Goal: Task Accomplishment & Management: Use online tool/utility

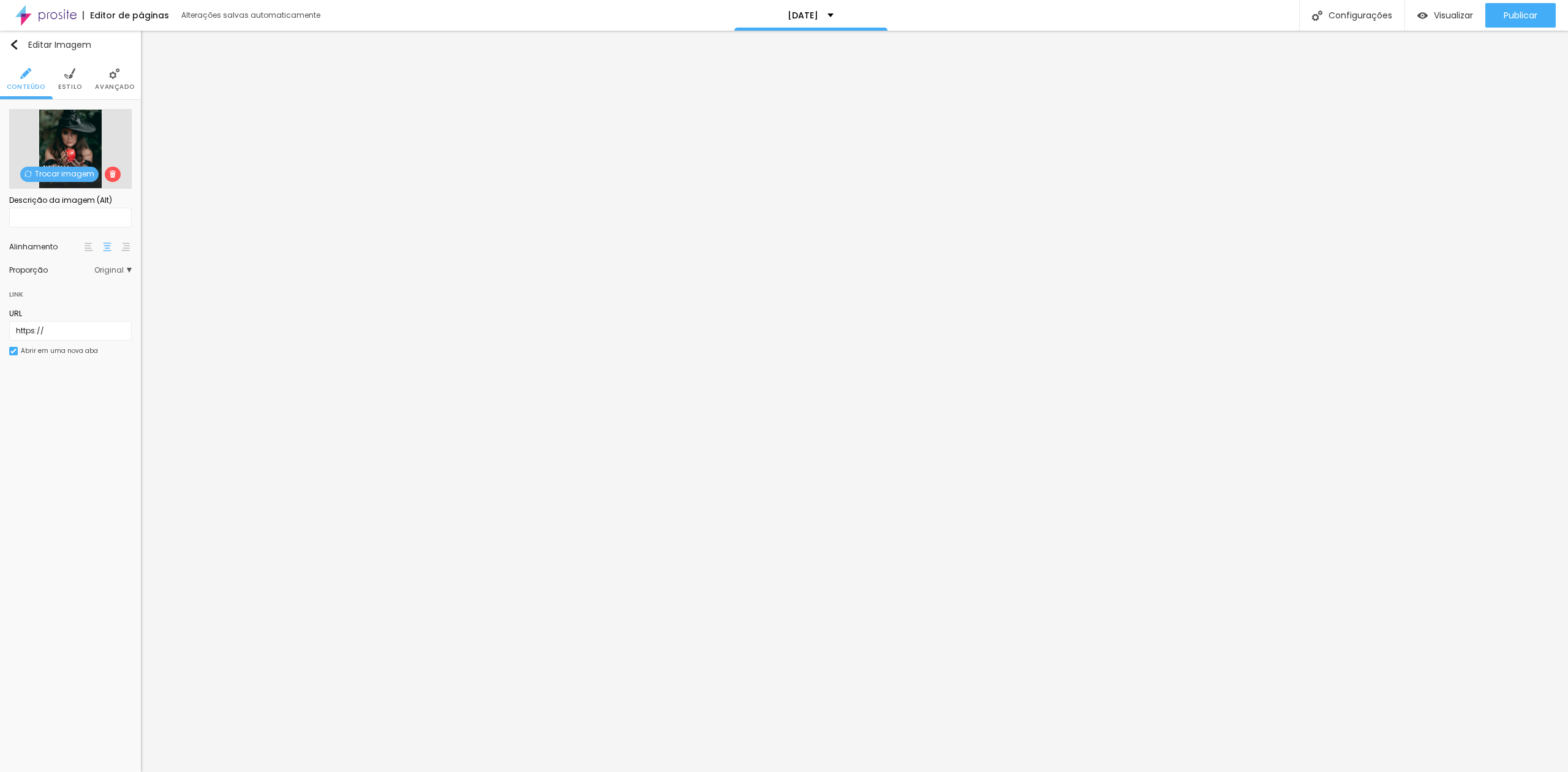
click at [71, 173] on span "Trocar imagem" at bounding box center [59, 174] width 78 height 16
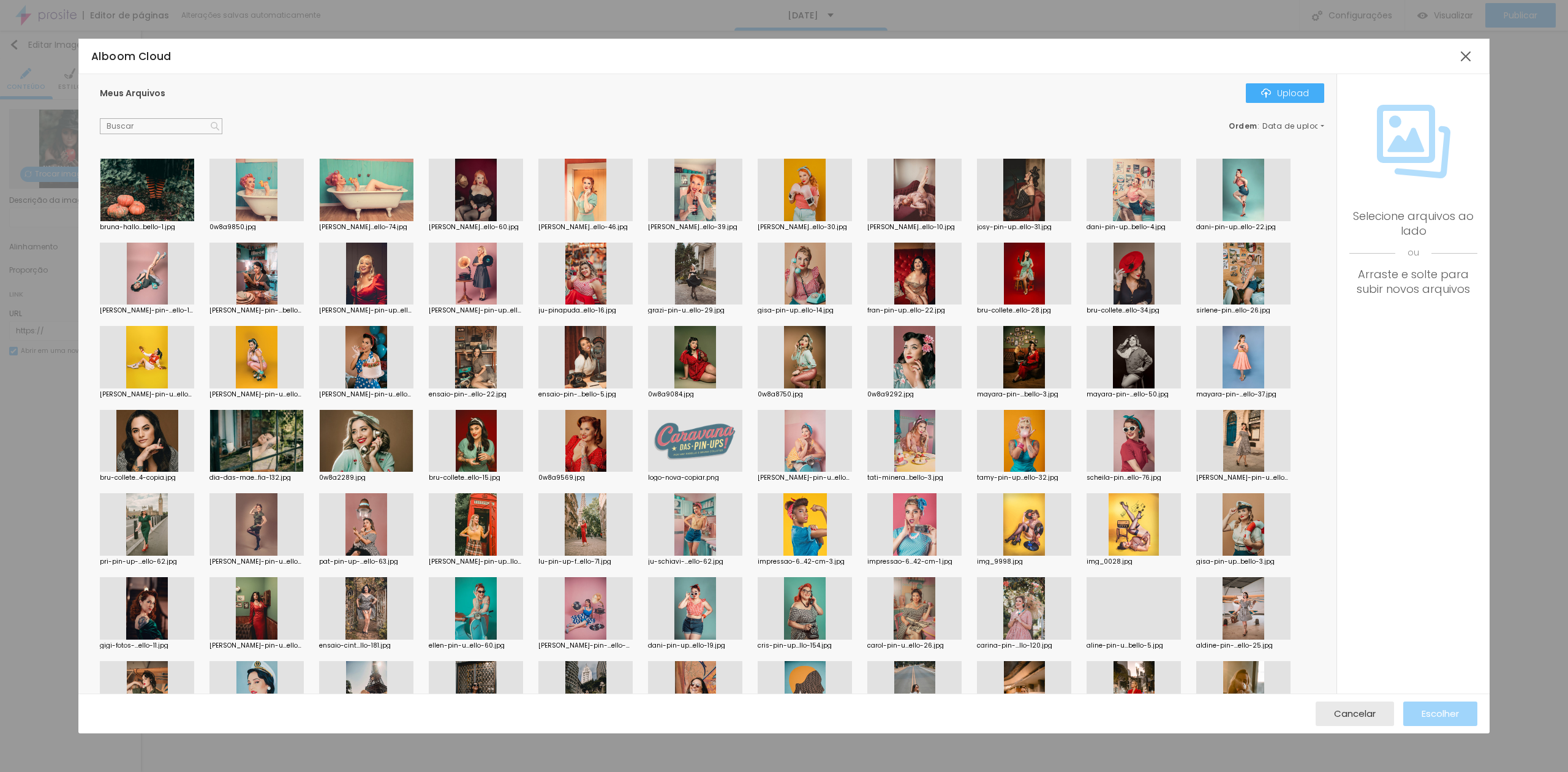
click at [165, 126] on input "text" at bounding box center [161, 126] width 123 height 16
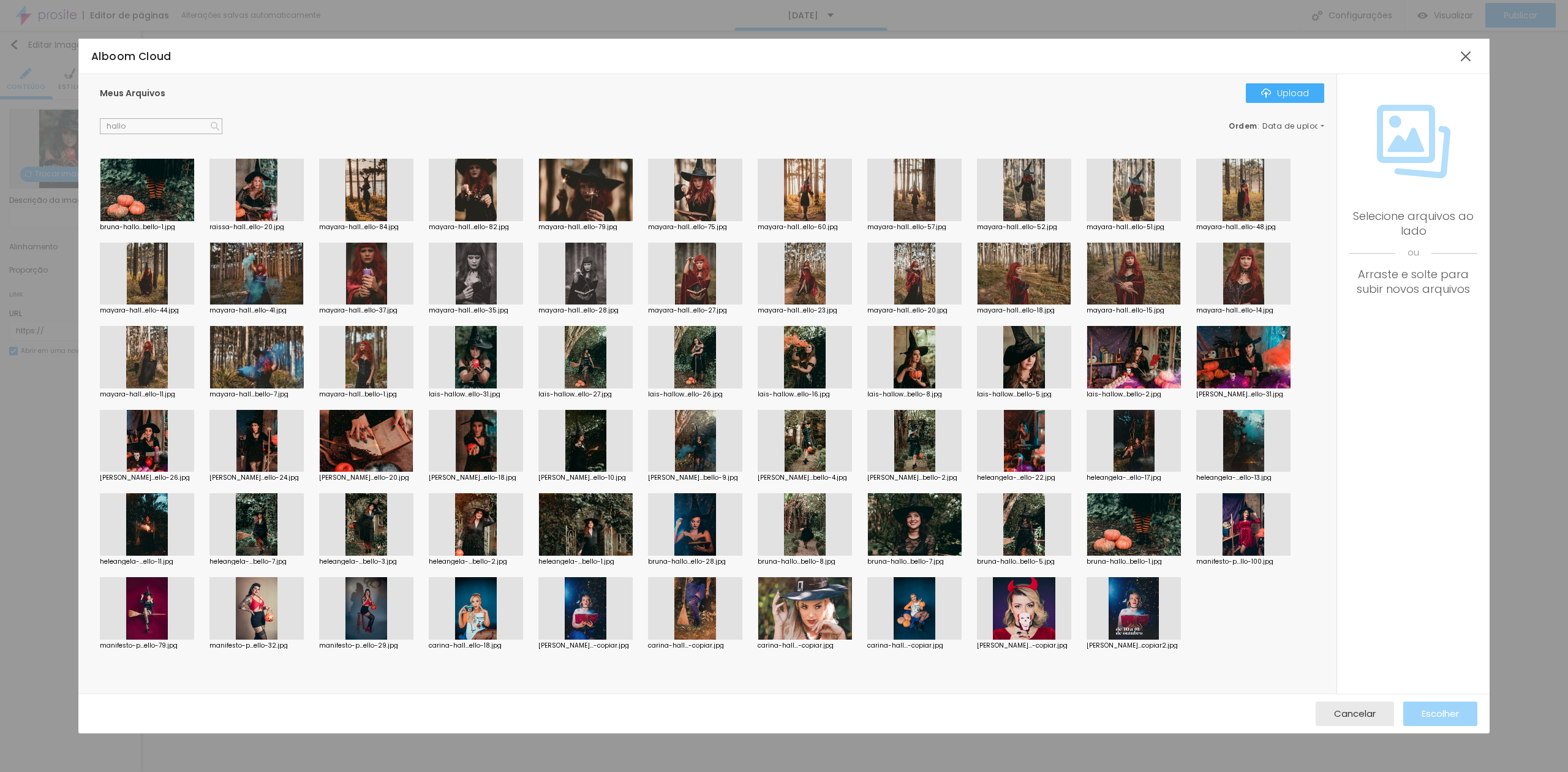
click at [486, 357] on div at bounding box center [476, 357] width 94 height 63
click at [169, 129] on input "hallo" at bounding box center [161, 126] width 123 height 16
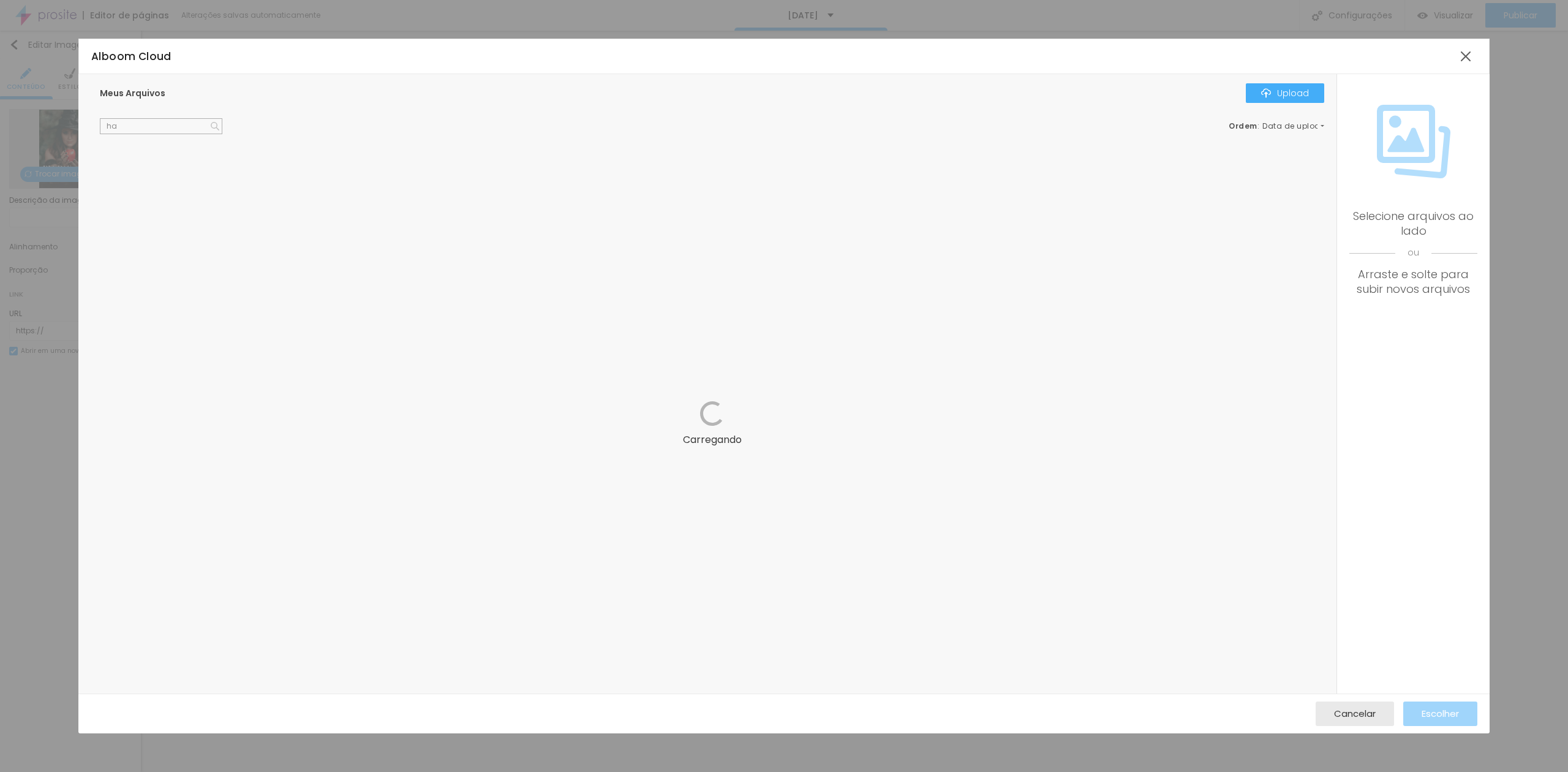
type input "h"
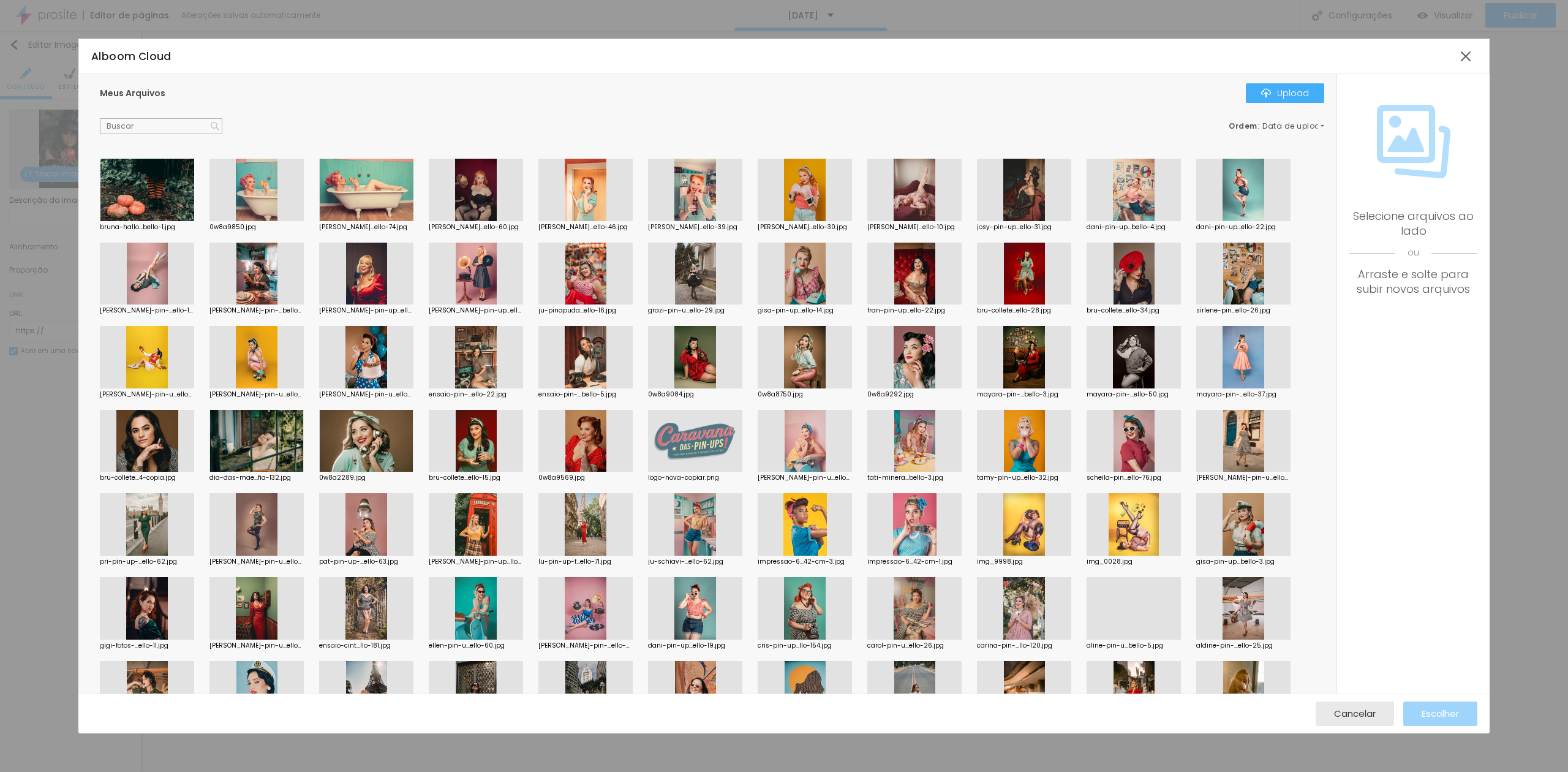
click at [156, 208] on div at bounding box center [147, 189] width 94 height 63
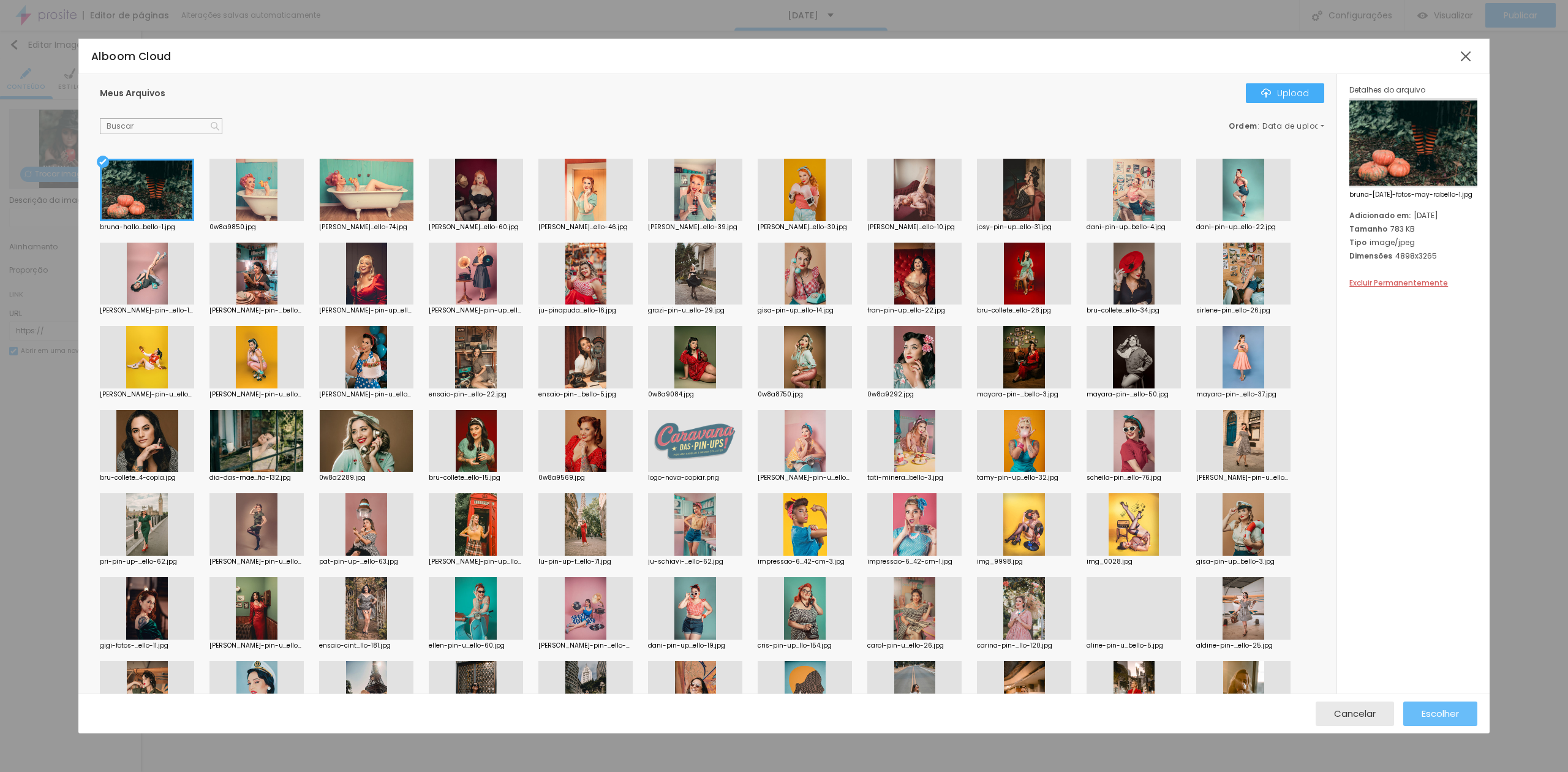
click at [1434, 705] on div "Escolher" at bounding box center [1440, 713] width 37 height 24
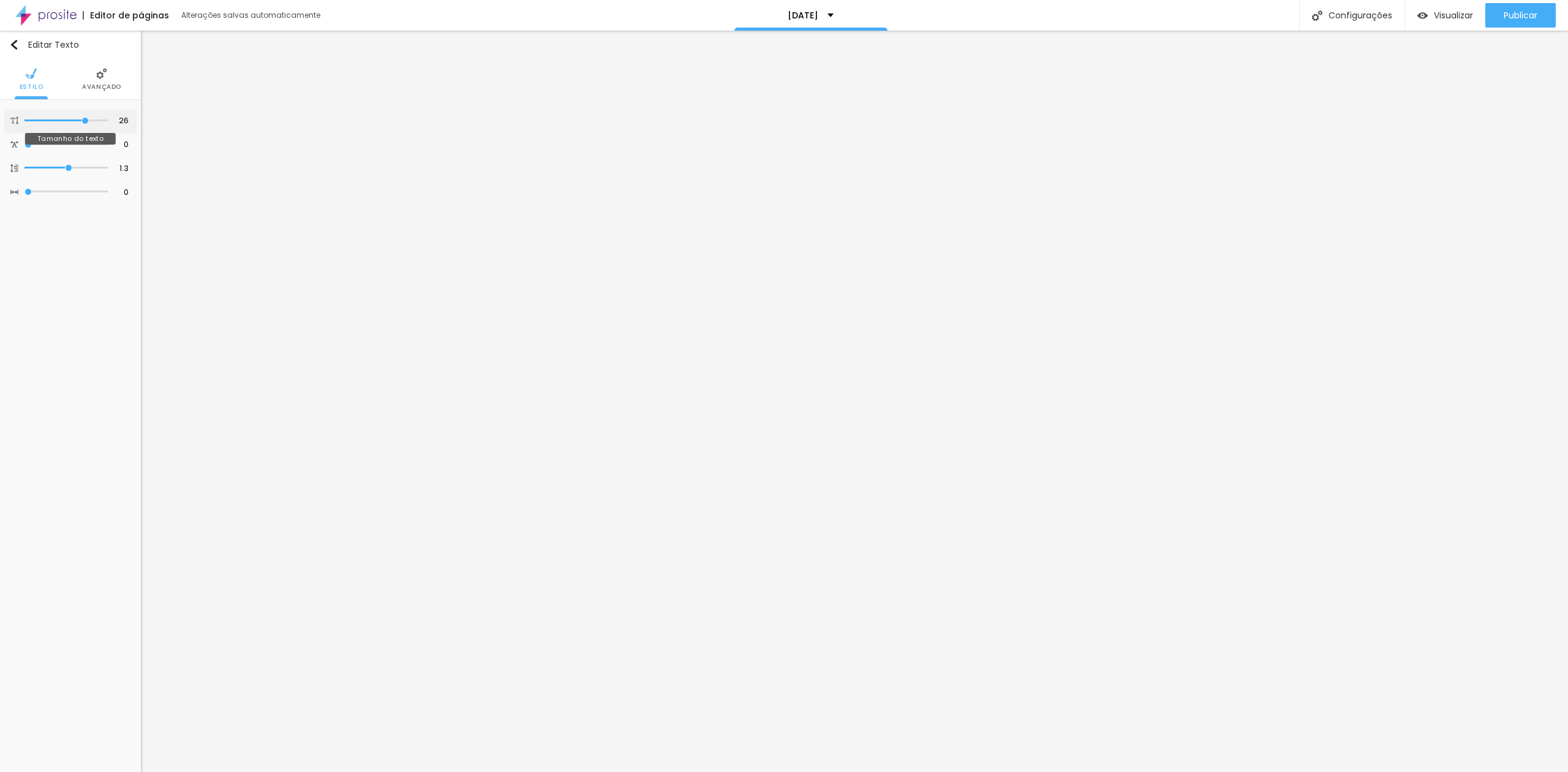
type input "27"
type input "28"
type input "29"
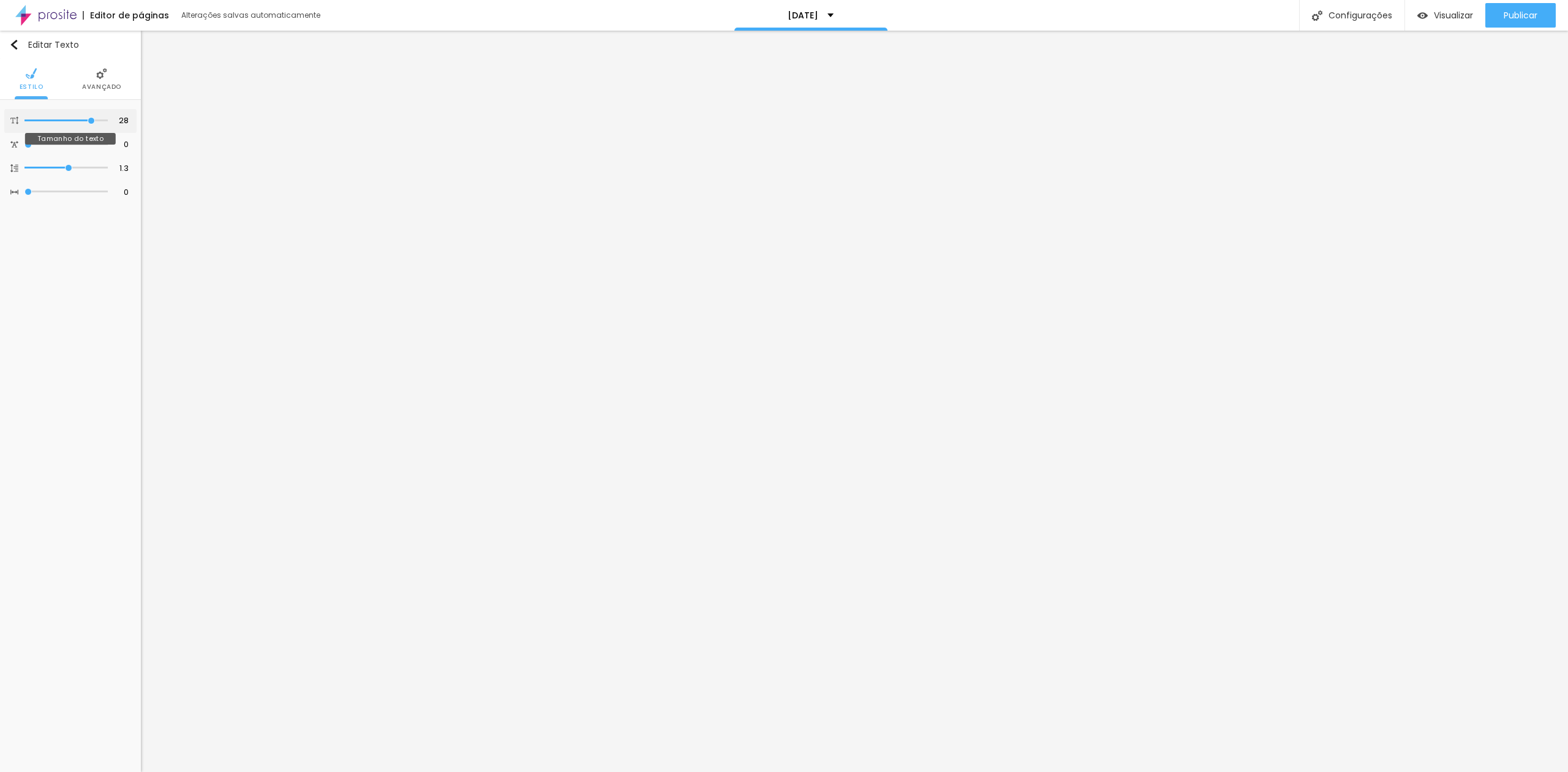
type input "29"
type input "30"
type input "31"
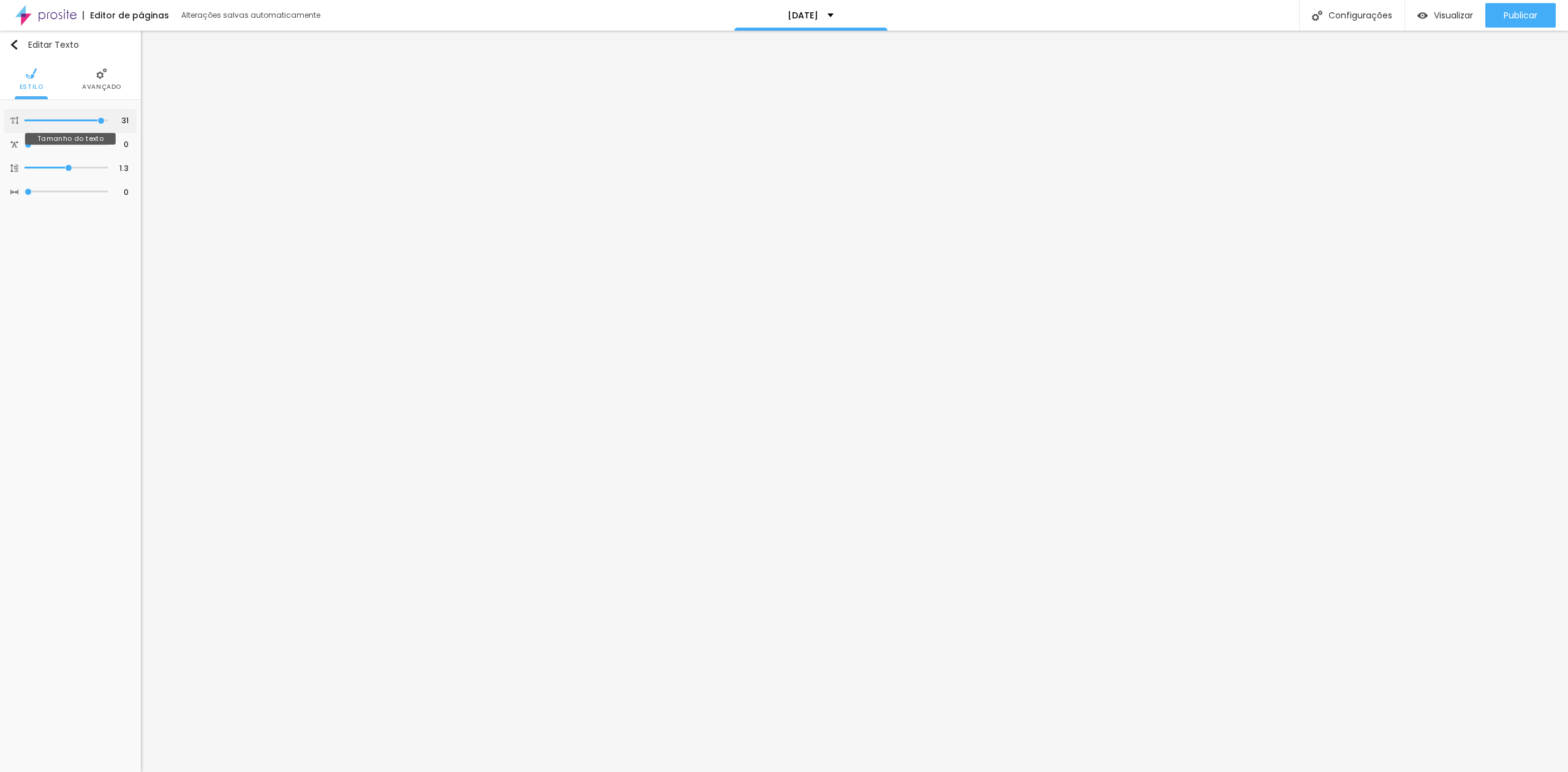
type input "32"
drag, startPoint x: 87, startPoint y: 118, endPoint x: 127, endPoint y: 121, distance: 40.1
type input "32"
click at [108, 121] on input "range" at bounding box center [66, 120] width 84 height 6
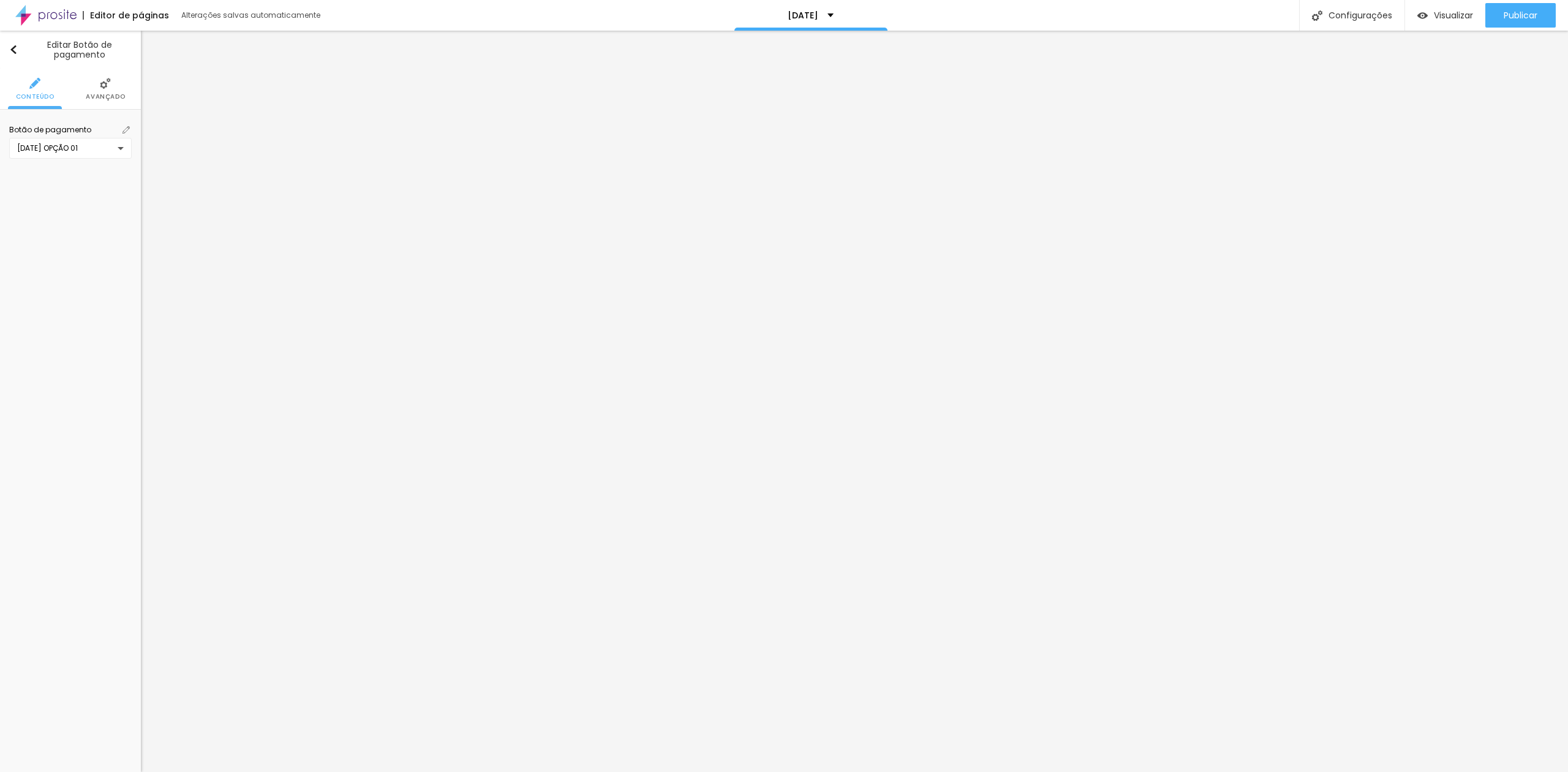
click at [127, 128] on img at bounding box center [126, 129] width 7 height 7
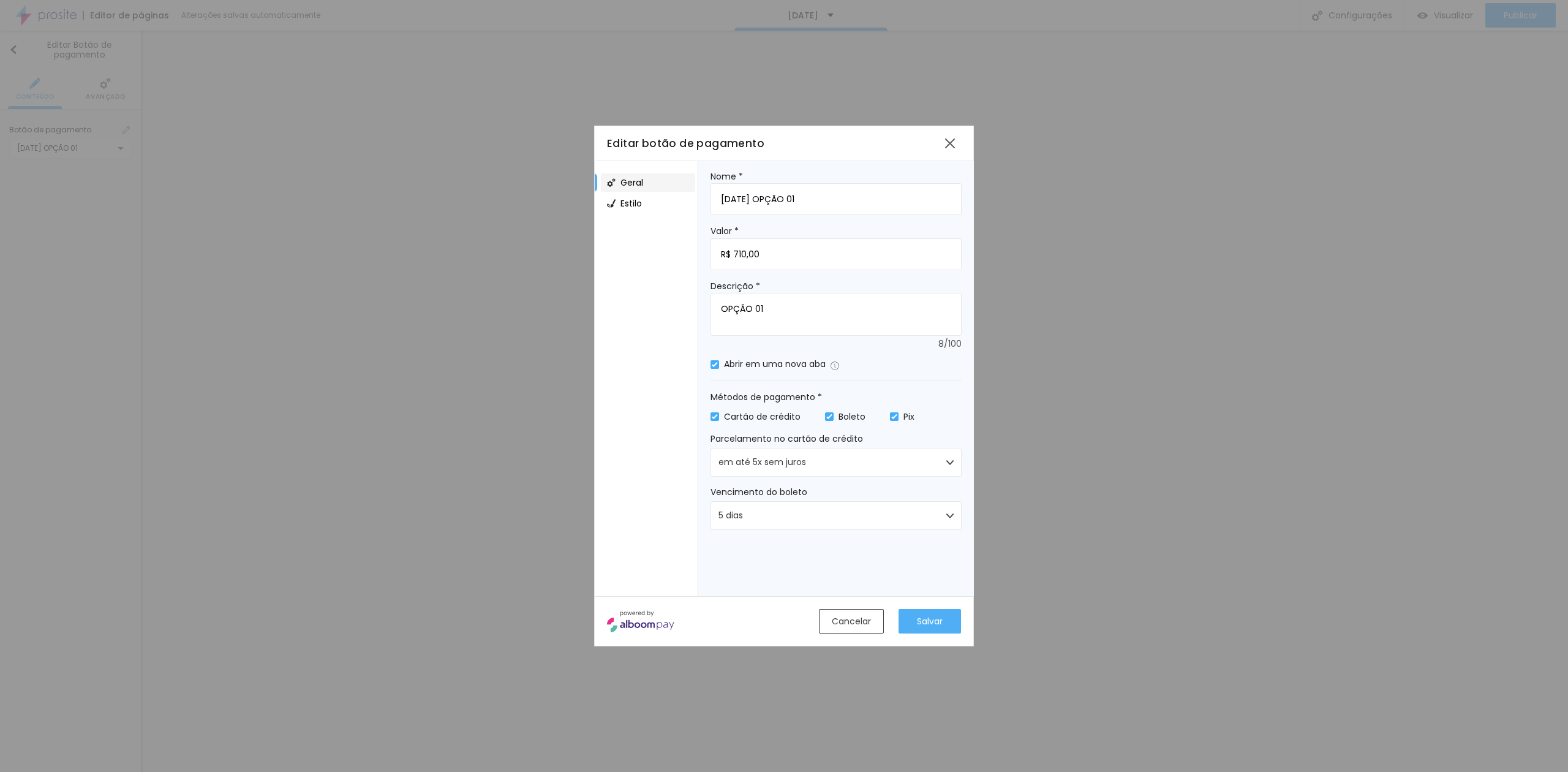
click at [904, 145] on div "Editar botão de pagamento" at bounding box center [773, 144] width 332 height 16
click at [945, 145] on div at bounding box center [950, 143] width 22 height 22
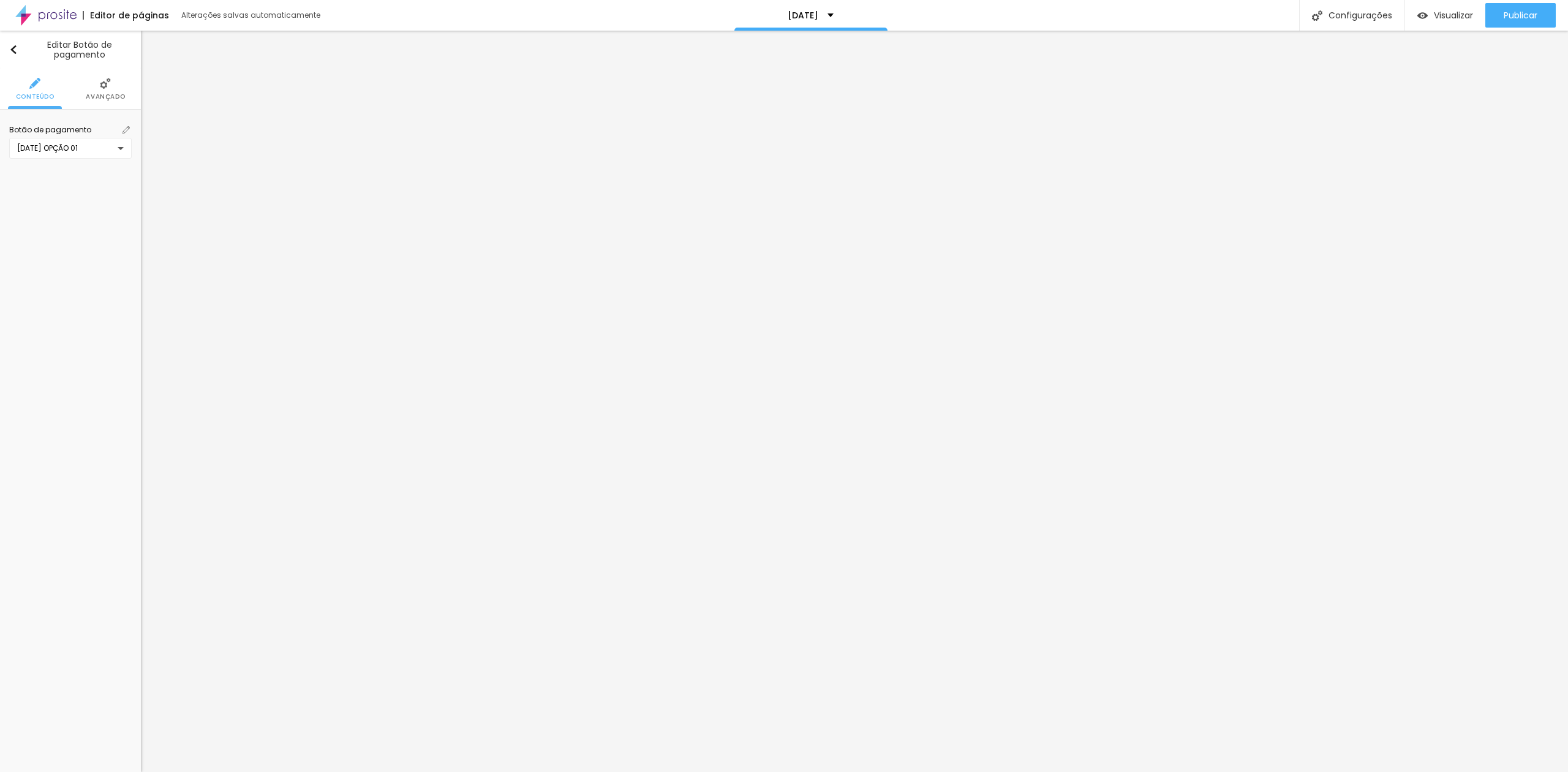
click at [129, 129] on img at bounding box center [126, 129] width 7 height 7
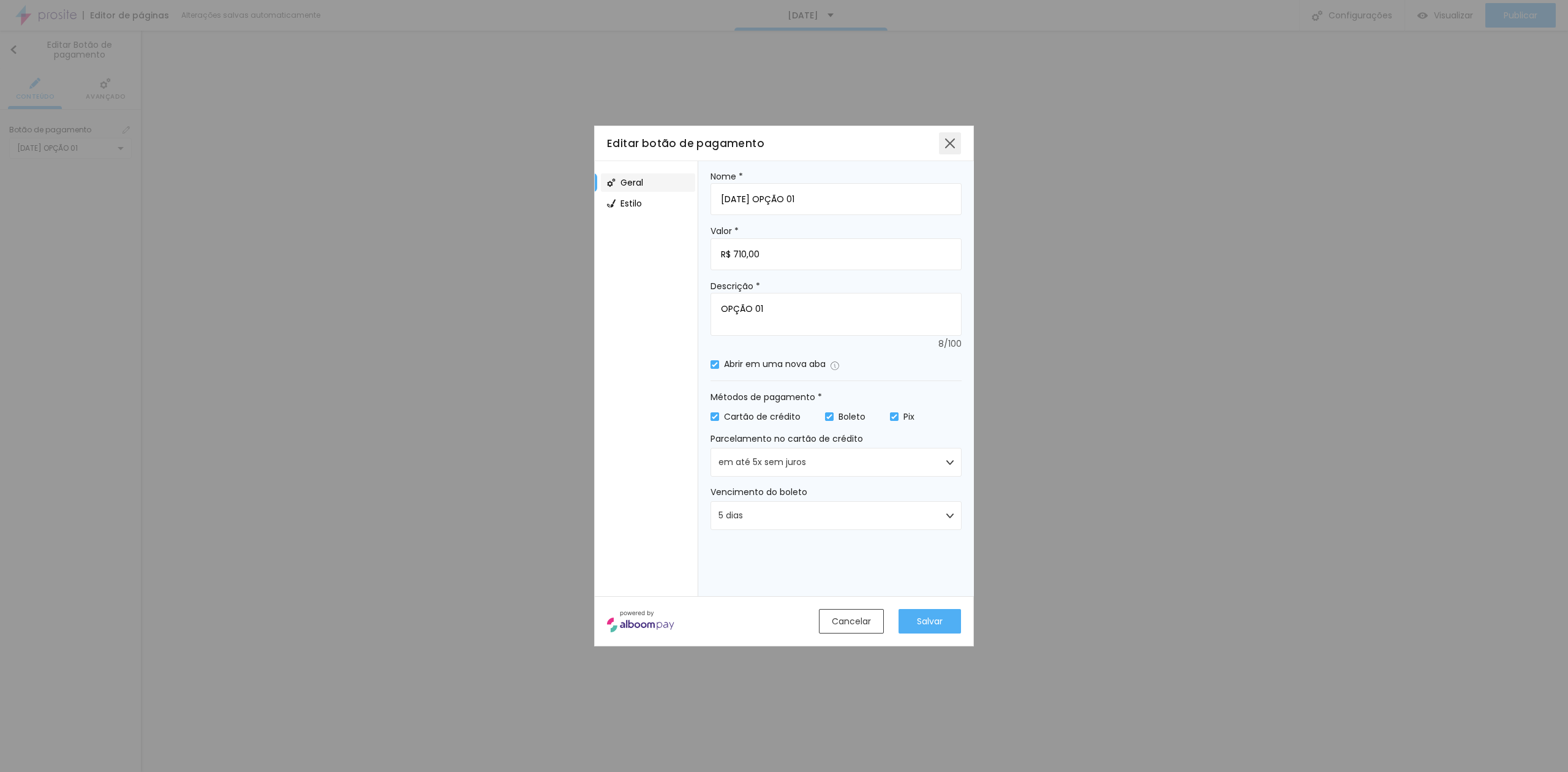
click at [942, 150] on div at bounding box center [950, 143] width 22 height 22
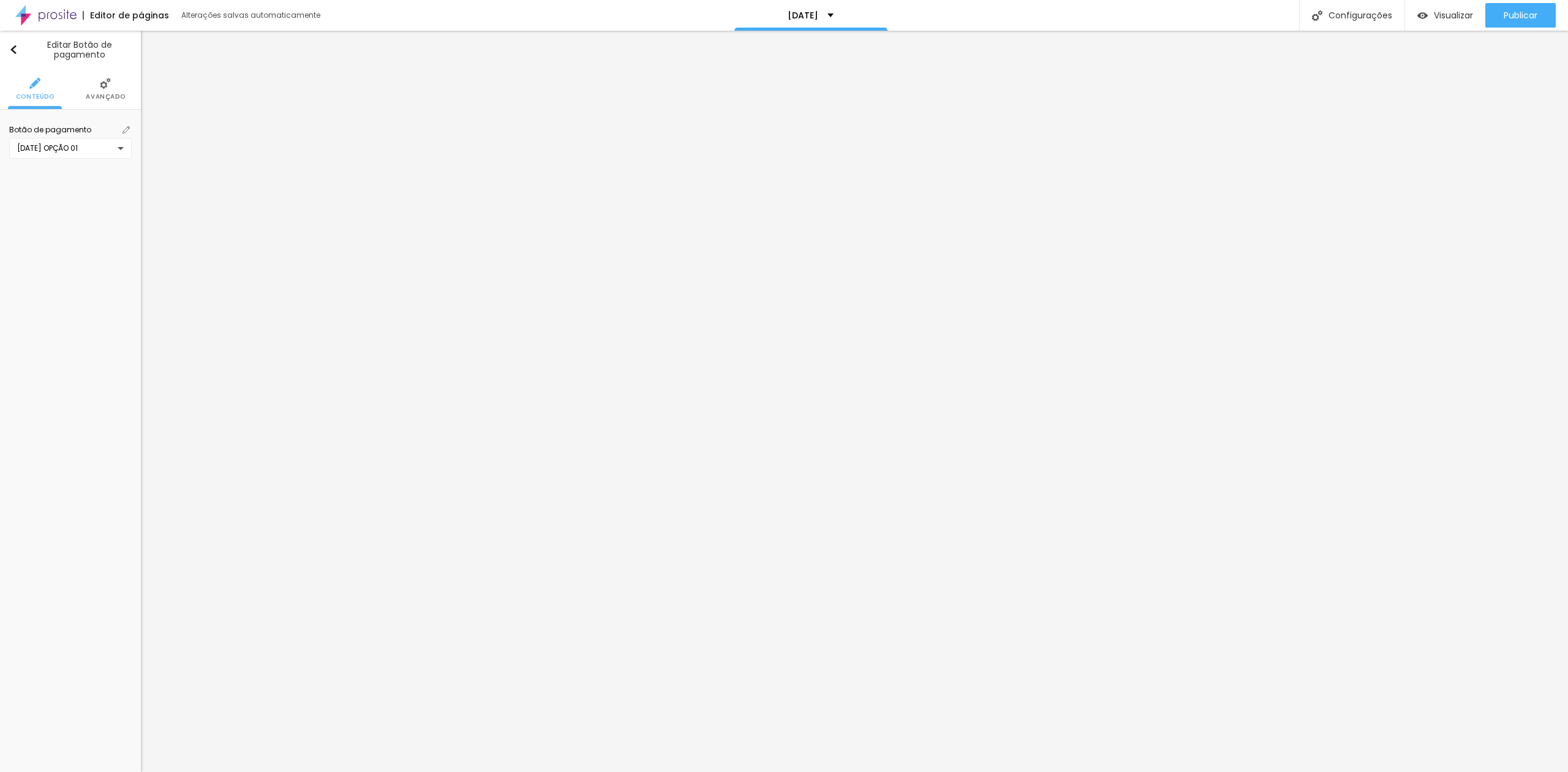
click at [123, 150] on div "[DATE] OPÇÃO 01" at bounding box center [71, 148] width 123 height 21
click at [88, 285] on span "Criar novo botão" at bounding box center [62, 282] width 63 height 7
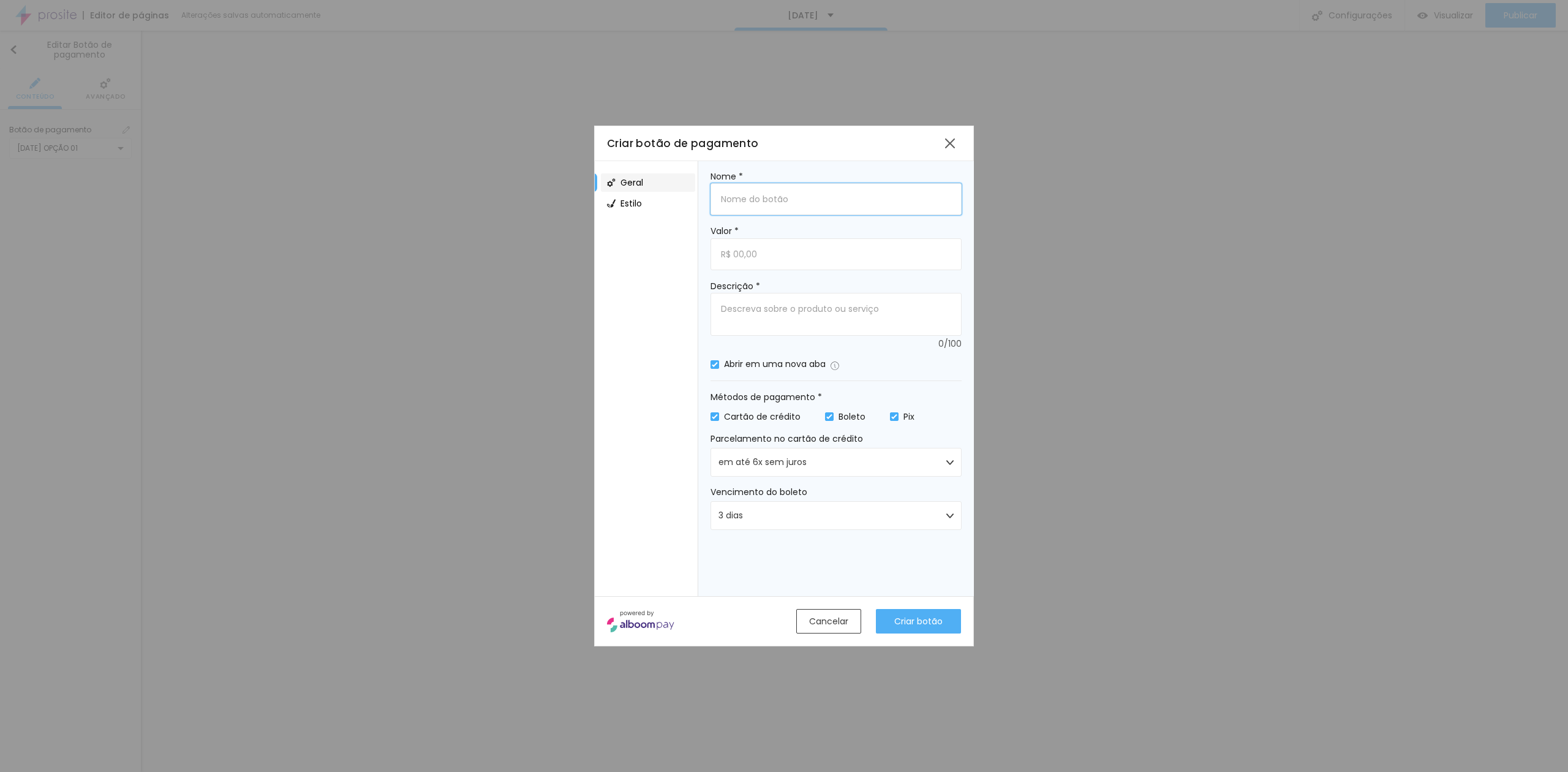
click at [810, 190] on input "Nome *" at bounding box center [836, 199] width 251 height 32
type input "[DATE] 1"
drag, startPoint x: 802, startPoint y: 148, endPoint x: 922, endPoint y: 186, distance: 125.9
click at [922, 186] on div "Criar botão de pagamento Geral Estilo Nome * [DATE] 1 Valor * Descrição * 0 / 1…" at bounding box center [784, 386] width 380 height 521
click at [825, 627] on div "Cancelar" at bounding box center [829, 621] width 39 height 13
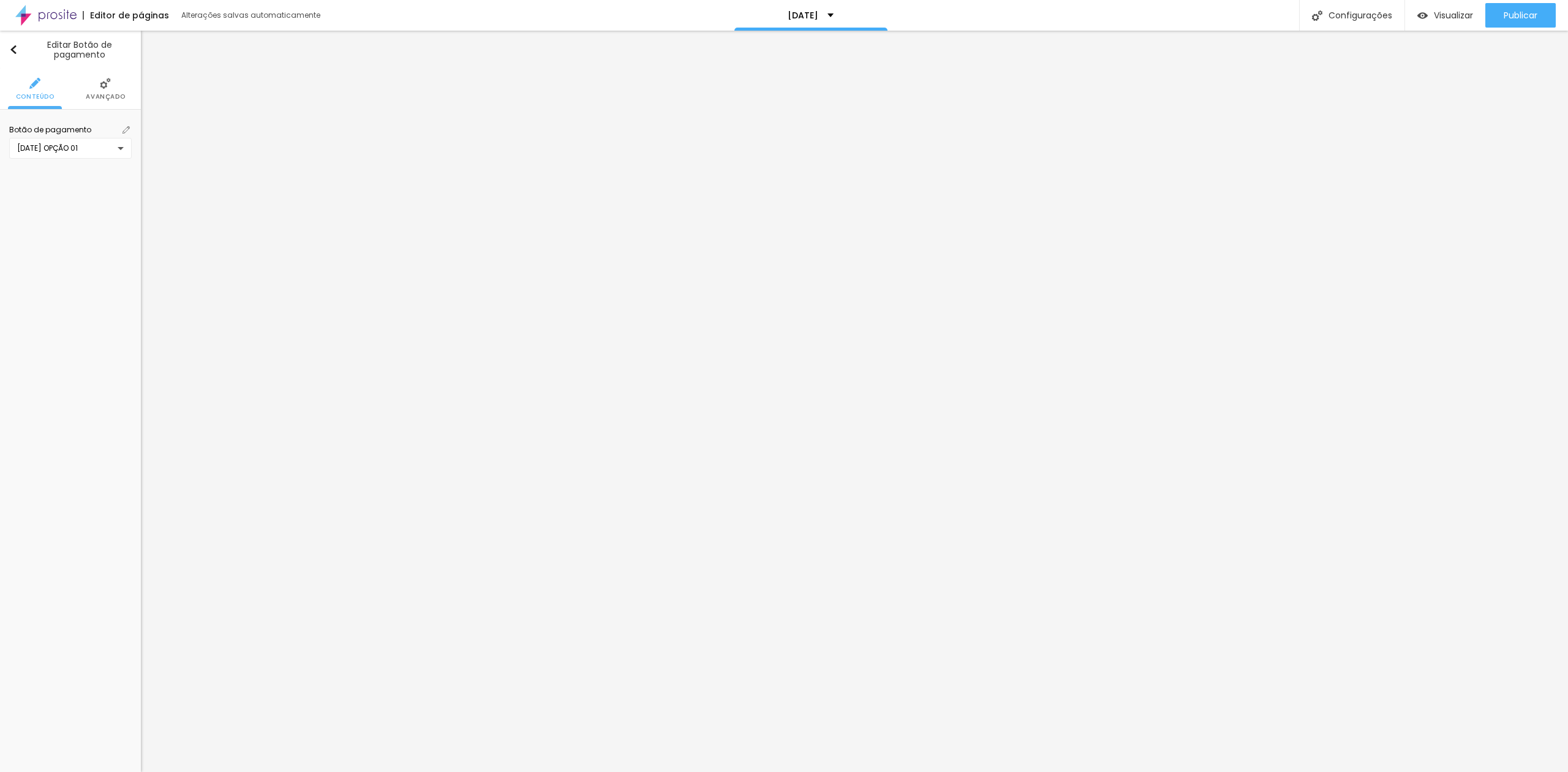
click at [117, 143] on div "[DATE] OPÇÃO 01" at bounding box center [71, 148] width 123 height 21
click at [55, 278] on span "Criar novo botão" at bounding box center [62, 282] width 63 height 7
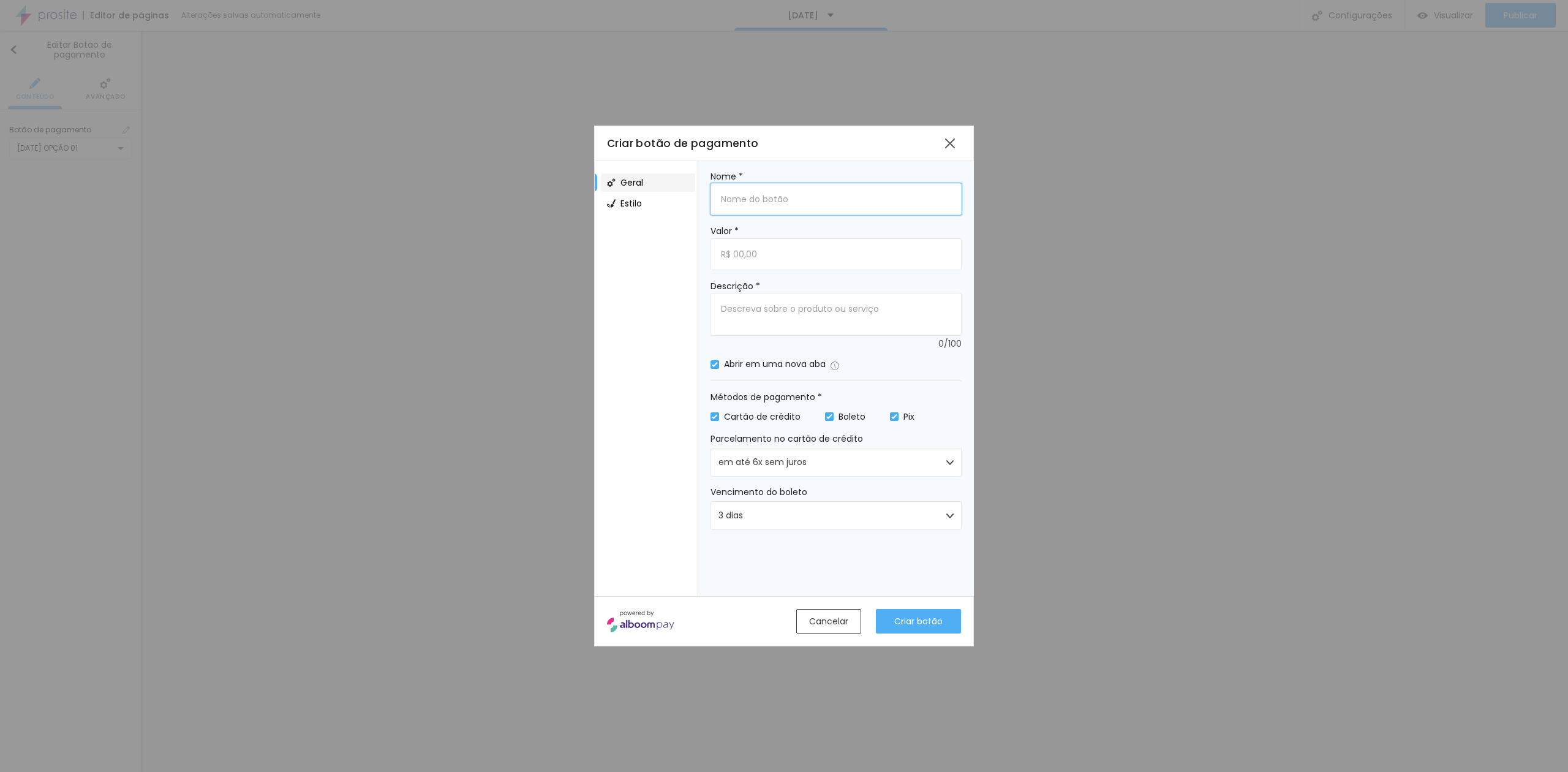
click at [776, 198] on input "Nome *" at bounding box center [836, 199] width 251 height 32
type input "[DATE] 1"
click at [772, 251] on input "Valor *" at bounding box center [836, 254] width 251 height 32
type input "R$ 620,00"
click at [770, 314] on textarea "Descrição *" at bounding box center [836, 314] width 251 height 43
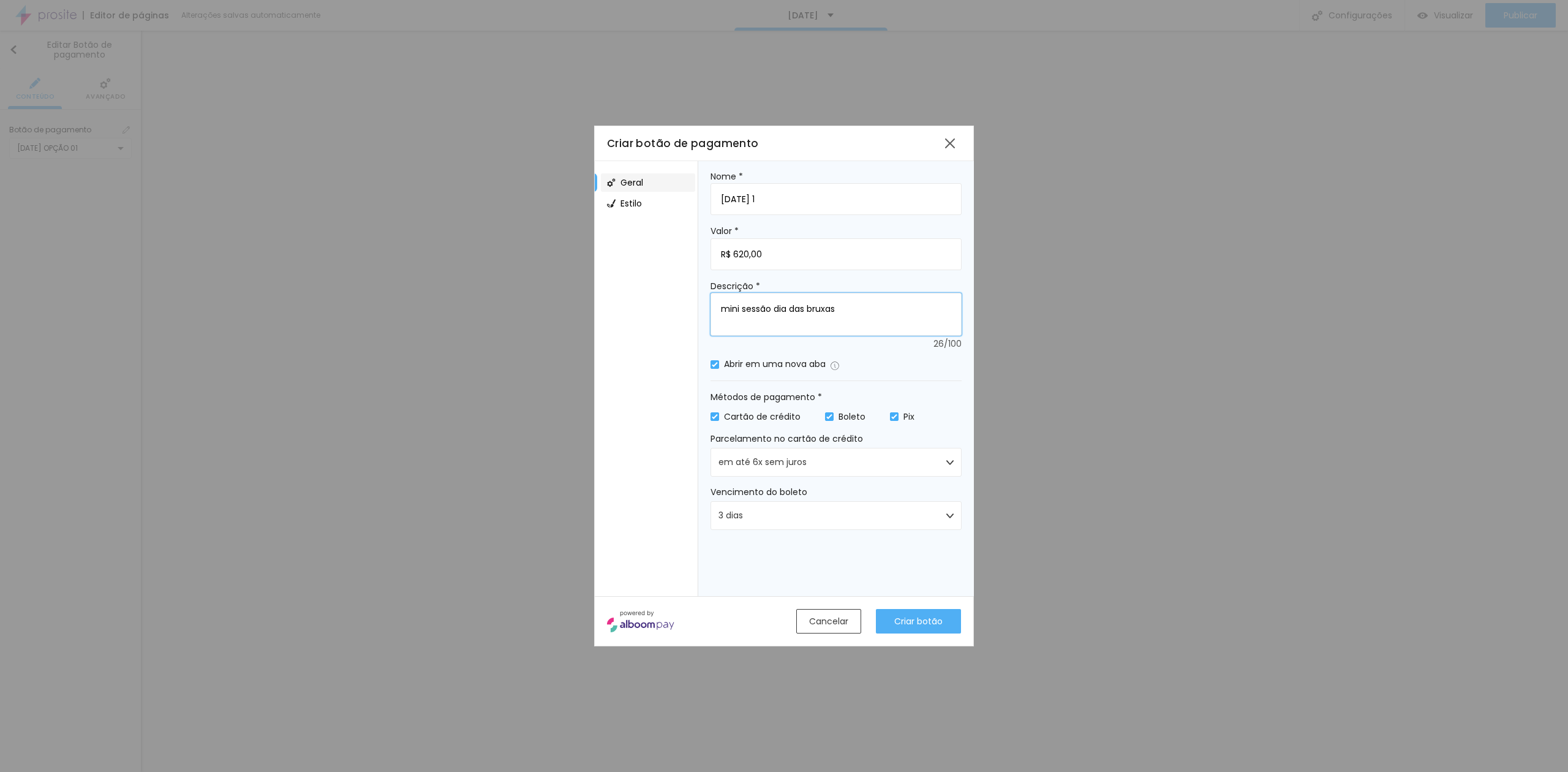
type textarea "mini sessão dia das bruxas"
click at [834, 466] on button "em até 6x sem juros" at bounding box center [836, 462] width 251 height 29
click at [786, 549] on span "em até 4x sem juros" at bounding box center [763, 549] width 89 height 9
click at [891, 616] on button "Criar botão" at bounding box center [919, 621] width 85 height 24
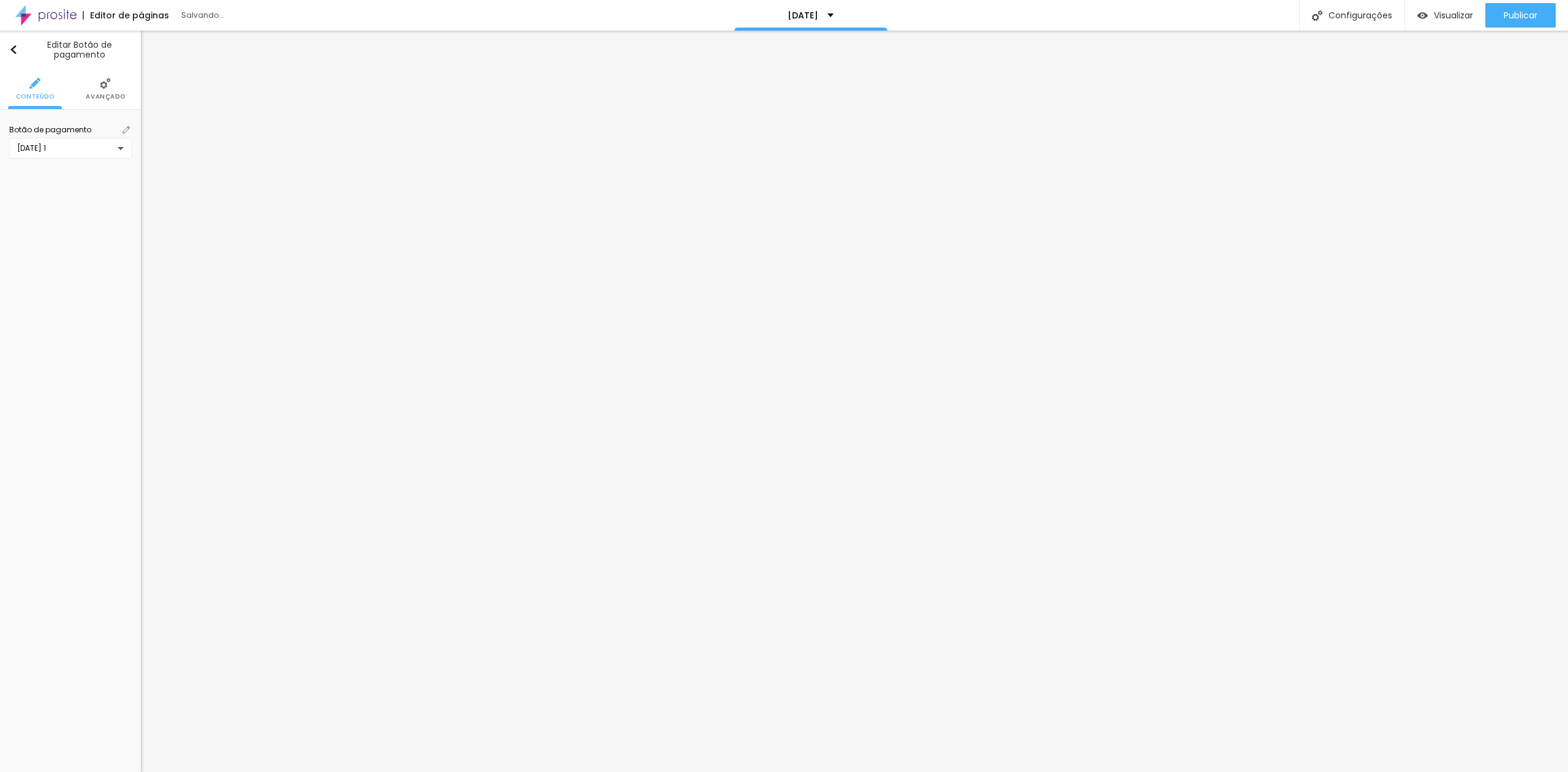
click at [120, 148] on div "[DATE] 1" at bounding box center [71, 148] width 123 height 21
click at [125, 131] on img at bounding box center [126, 129] width 7 height 7
click at [129, 124] on span at bounding box center [126, 129] width 11 height 11
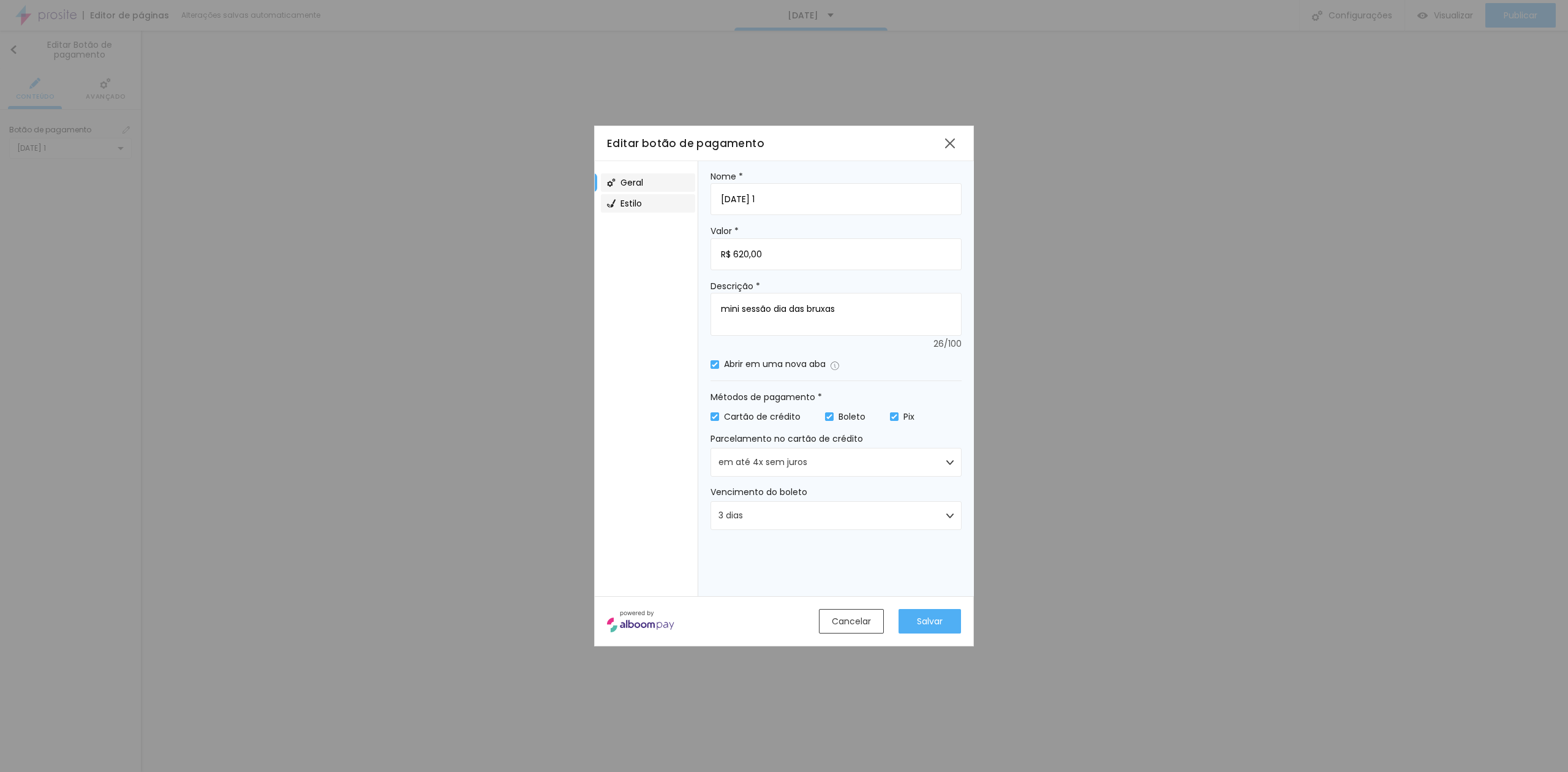
click at [651, 204] on div "Estilo" at bounding box center [648, 203] width 94 height 18
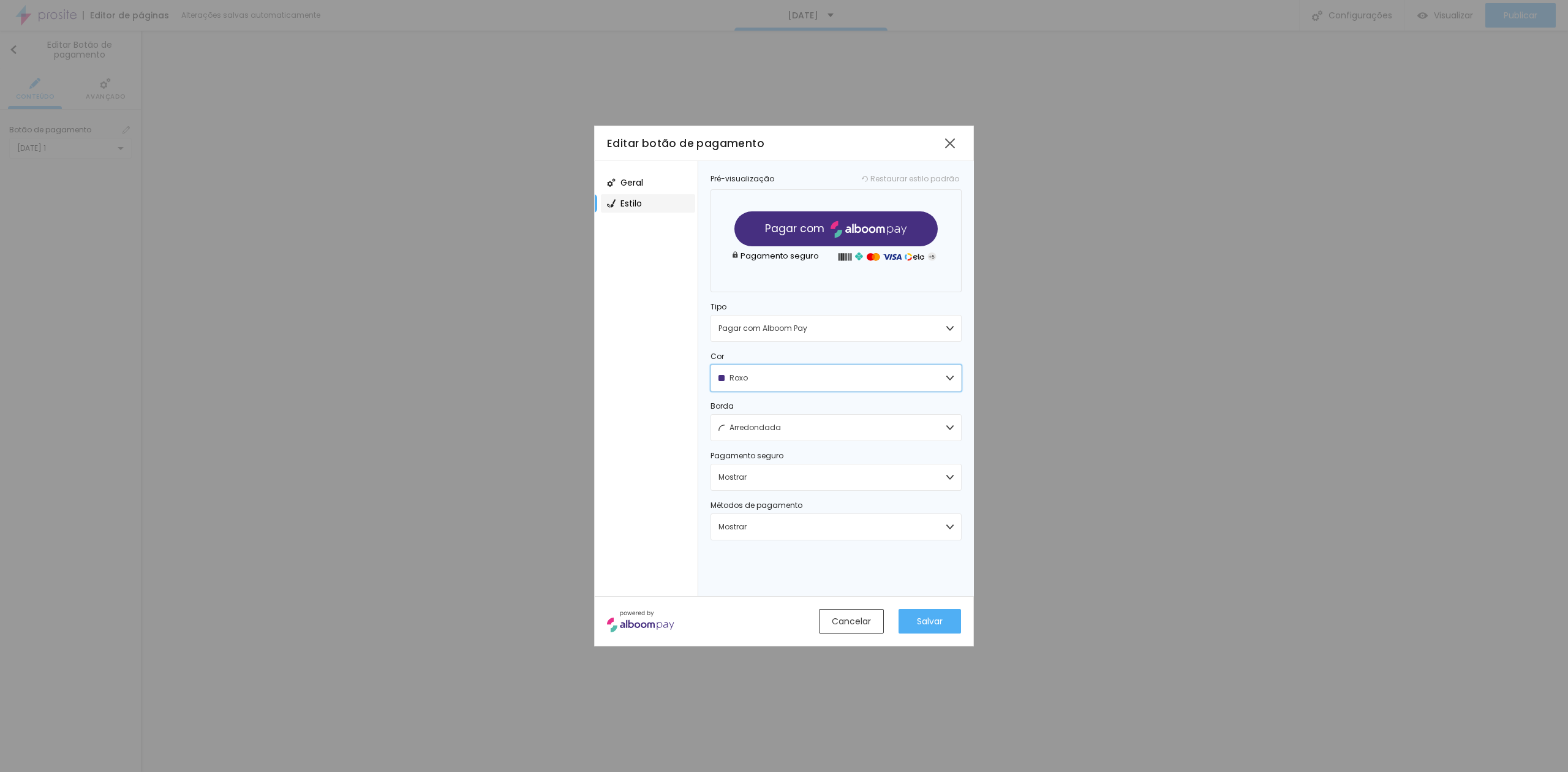
click at [759, 372] on button "Roxo" at bounding box center [836, 378] width 251 height 27
click at [751, 412] on div "Azul" at bounding box center [836, 407] width 250 height 17
click at [782, 321] on button "Pagar com Alboom Pay" at bounding box center [836, 328] width 251 height 27
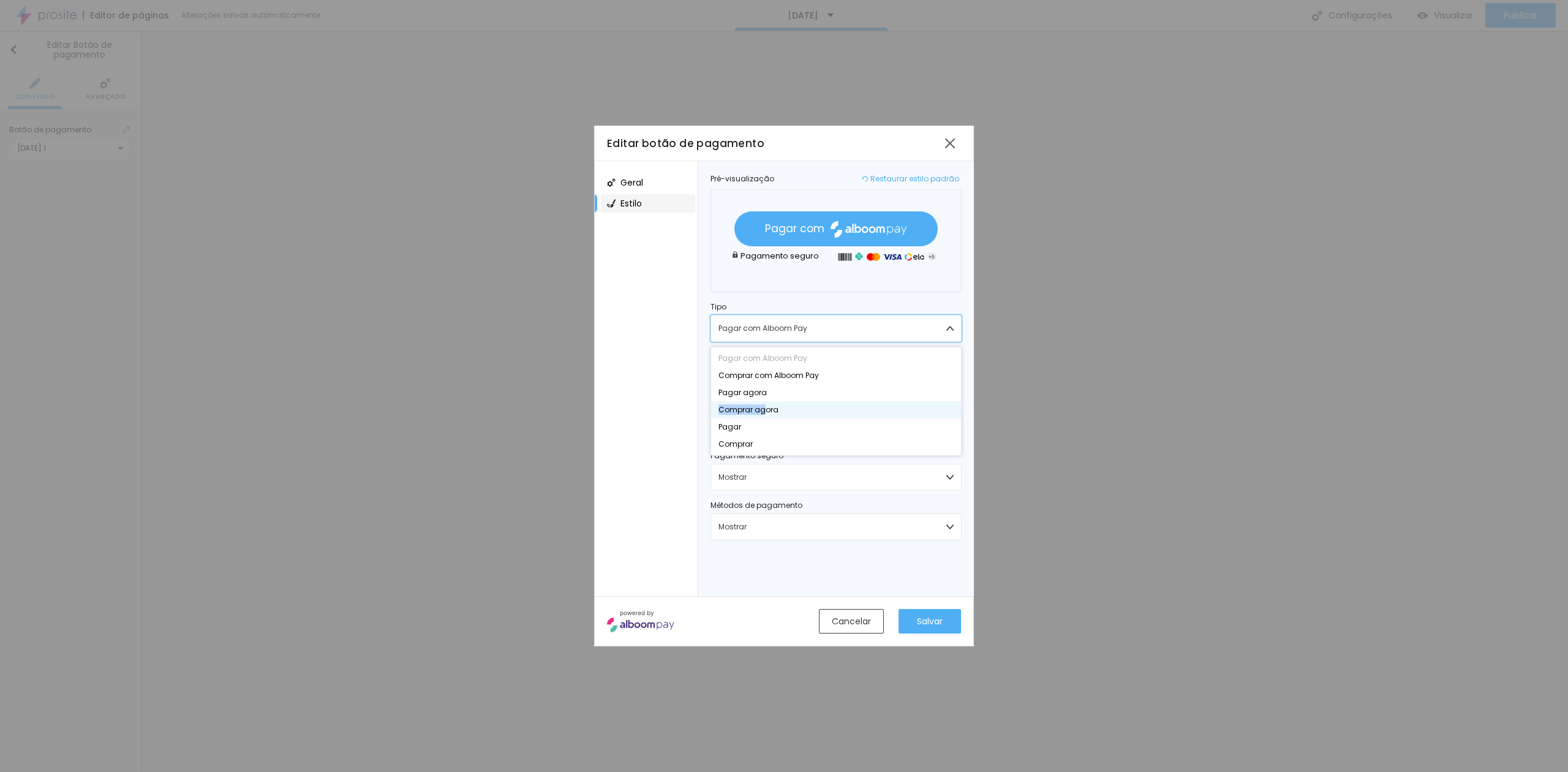
click at [765, 405] on ul "Pagar com Alboom Pay Comprar com Alboom Pay Pagar agora Comprar agora Pagar Com…" at bounding box center [836, 401] width 251 height 109
click at [780, 408] on div "Comprar agora" at bounding box center [836, 409] width 250 height 17
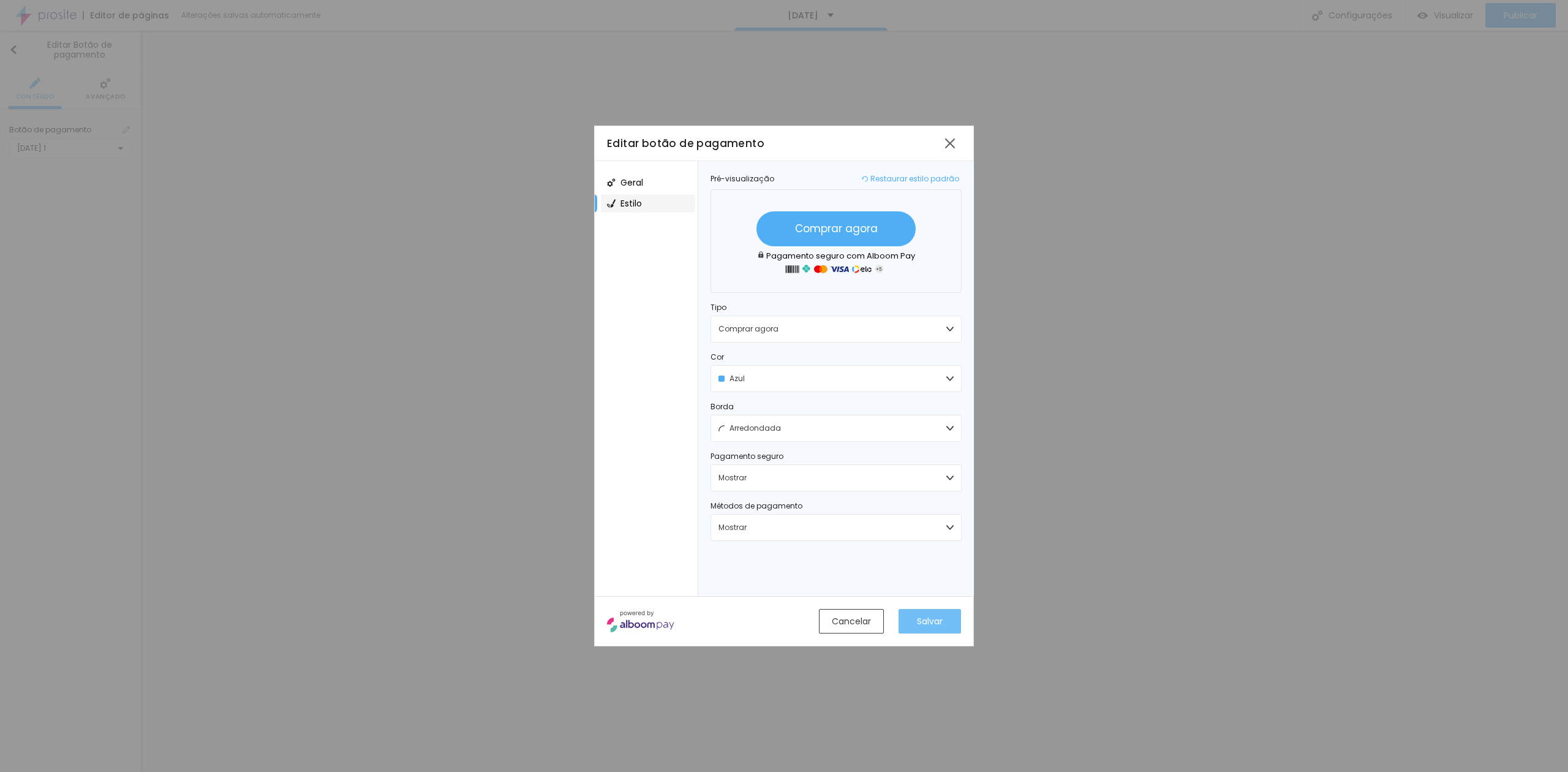
click at [939, 618] on span "Salvar" at bounding box center [930, 621] width 26 height 13
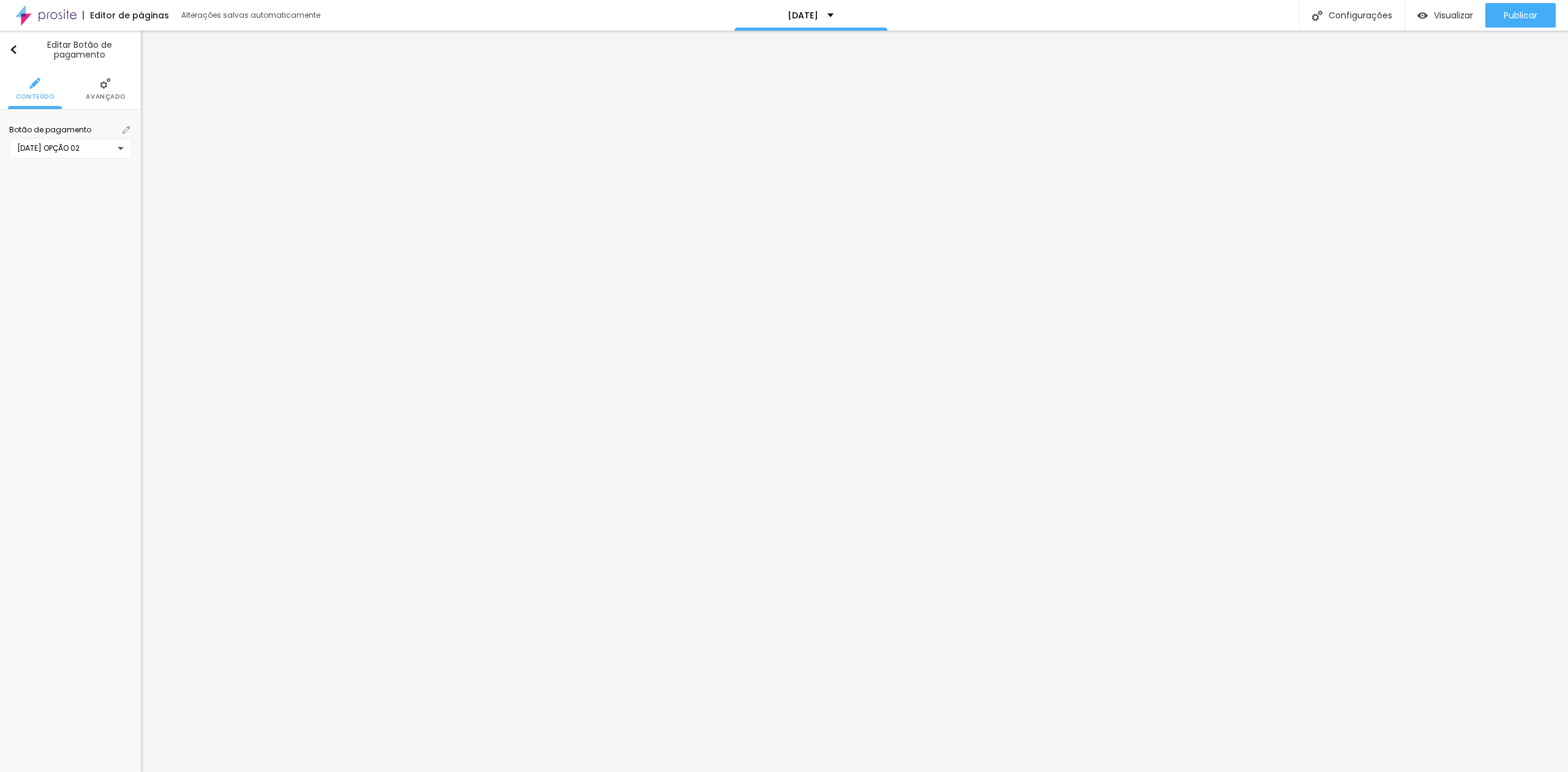
click at [123, 144] on div "[DATE] OPÇÃO 02" at bounding box center [71, 148] width 123 height 21
click at [64, 283] on span "Criar novo botão" at bounding box center [62, 283] width 63 height 7
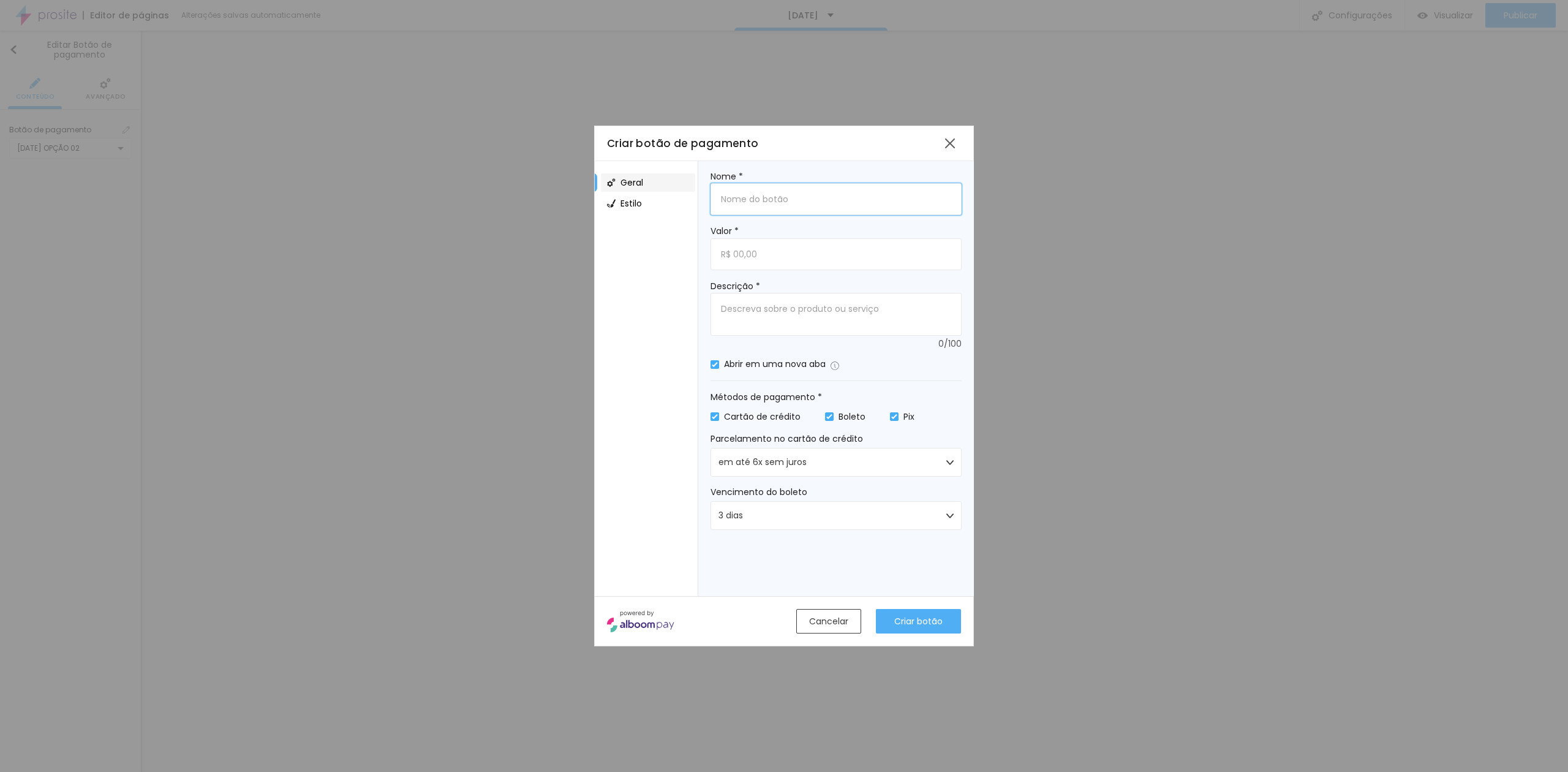
click at [744, 204] on input "Nome *" at bounding box center [836, 199] width 251 height 32
click at [743, 197] on input "Nome *" at bounding box center [836, 199] width 251 height 32
type input "[DATE] 1"
click at [950, 146] on div at bounding box center [950, 143] width 22 height 22
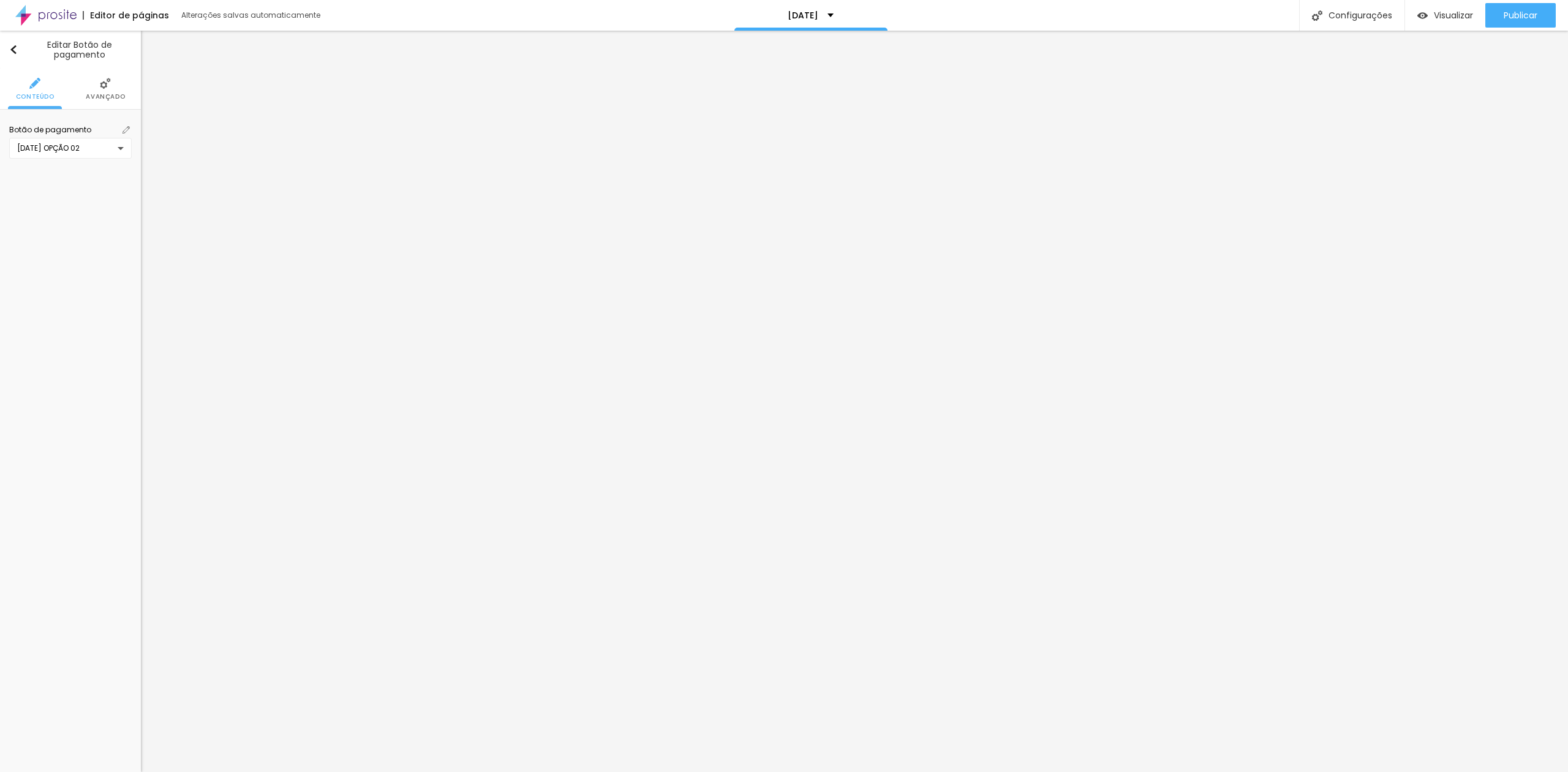
click at [115, 153] on div "[DATE] OPÇÃO 02" at bounding box center [71, 148] width 123 height 21
click at [62, 274] on div "Criar novo botão" at bounding box center [70, 283] width 117 height 20
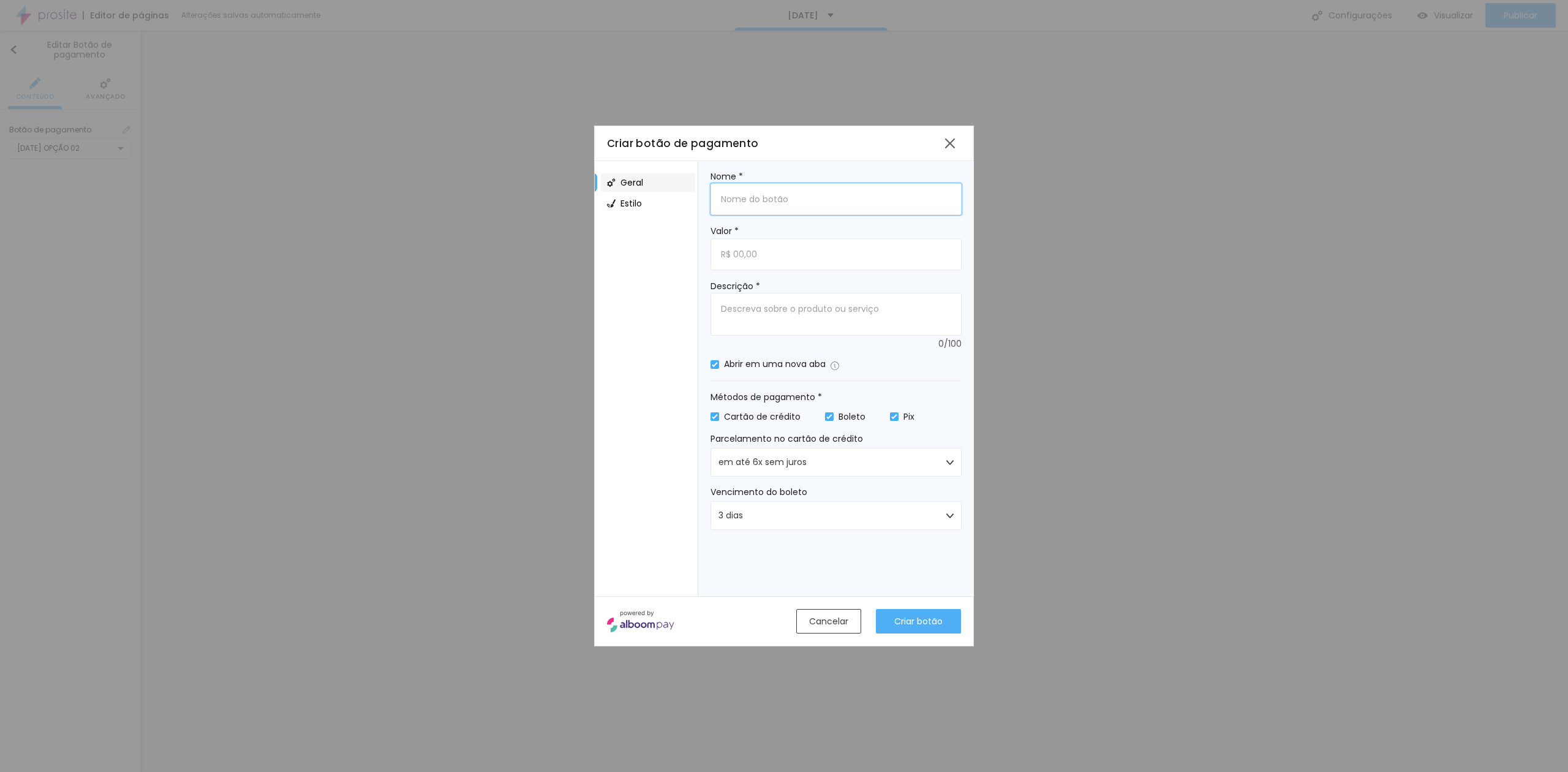
click at [798, 202] on input "Nome *" at bounding box center [836, 199] width 251 height 32
click at [960, 144] on div at bounding box center [950, 143] width 22 height 22
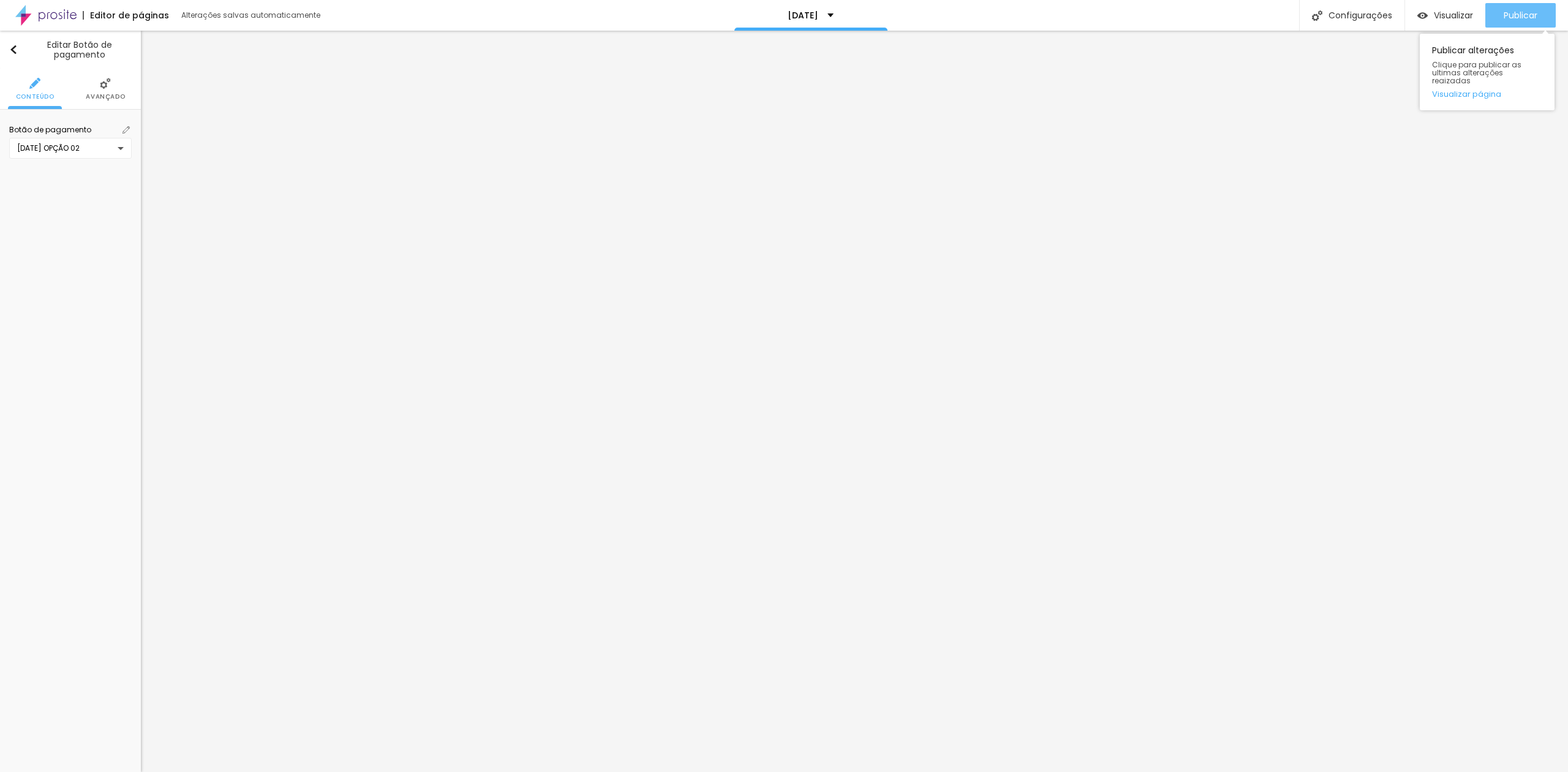
click at [1515, 16] on span "Publicar" at bounding box center [1521, 15] width 34 height 10
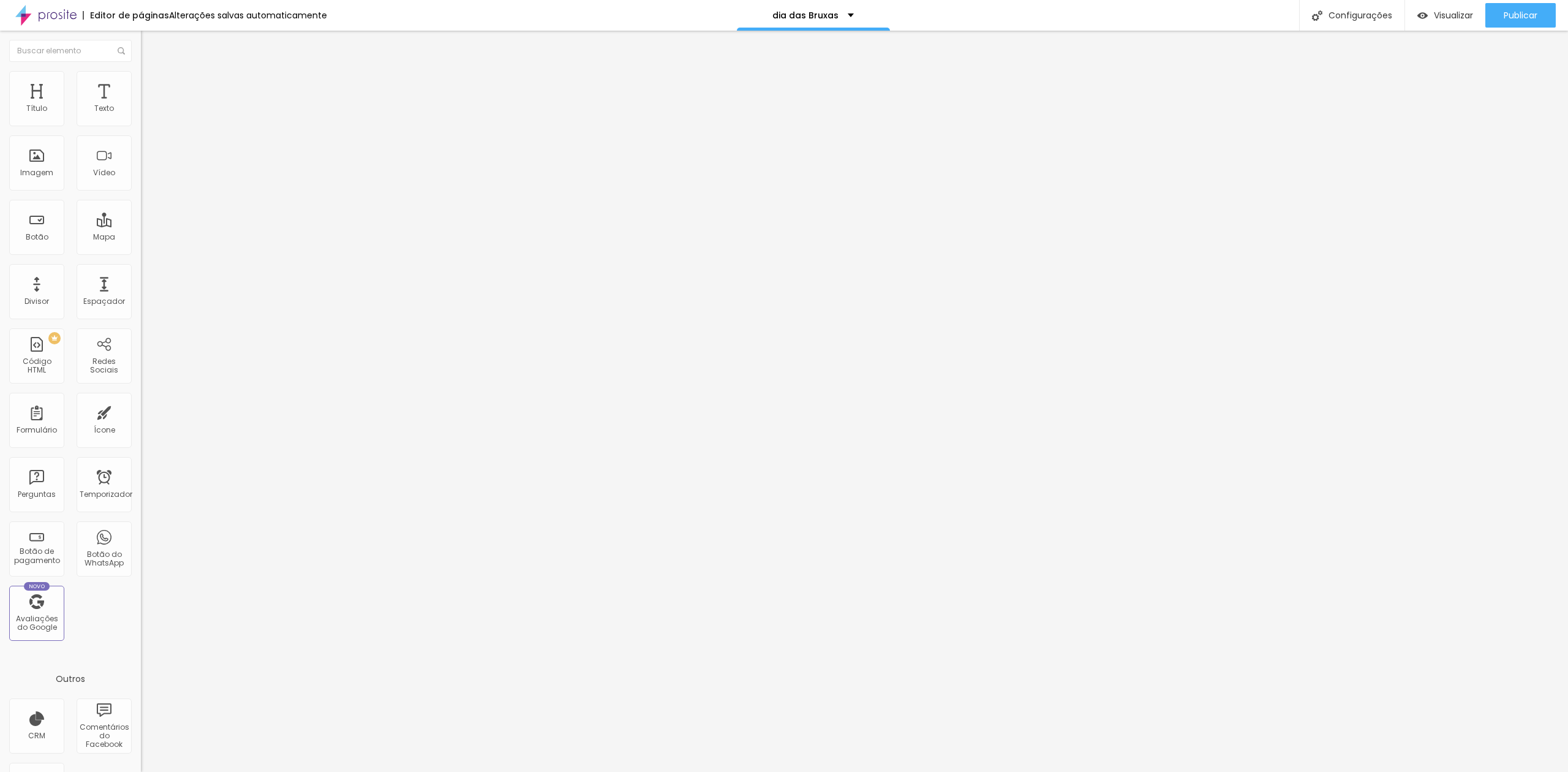
click at [141, 111] on div "[DATE] OPÇÃO 02" at bounding box center [211, 100] width 141 height 21
type input "Halloween 2"
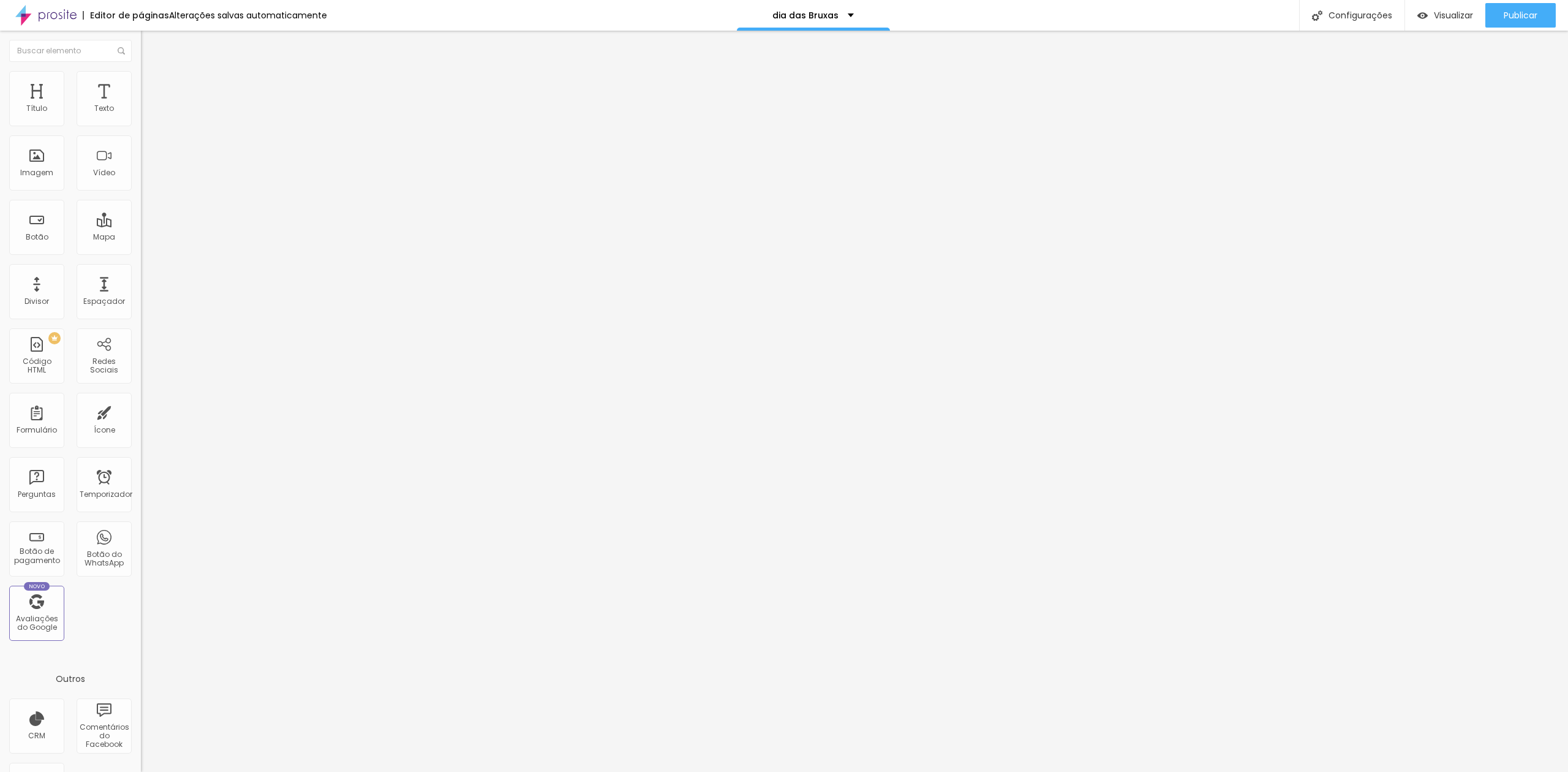
type input "R$ 872,00"
type textarea "mioni sessão dia das bruxas"
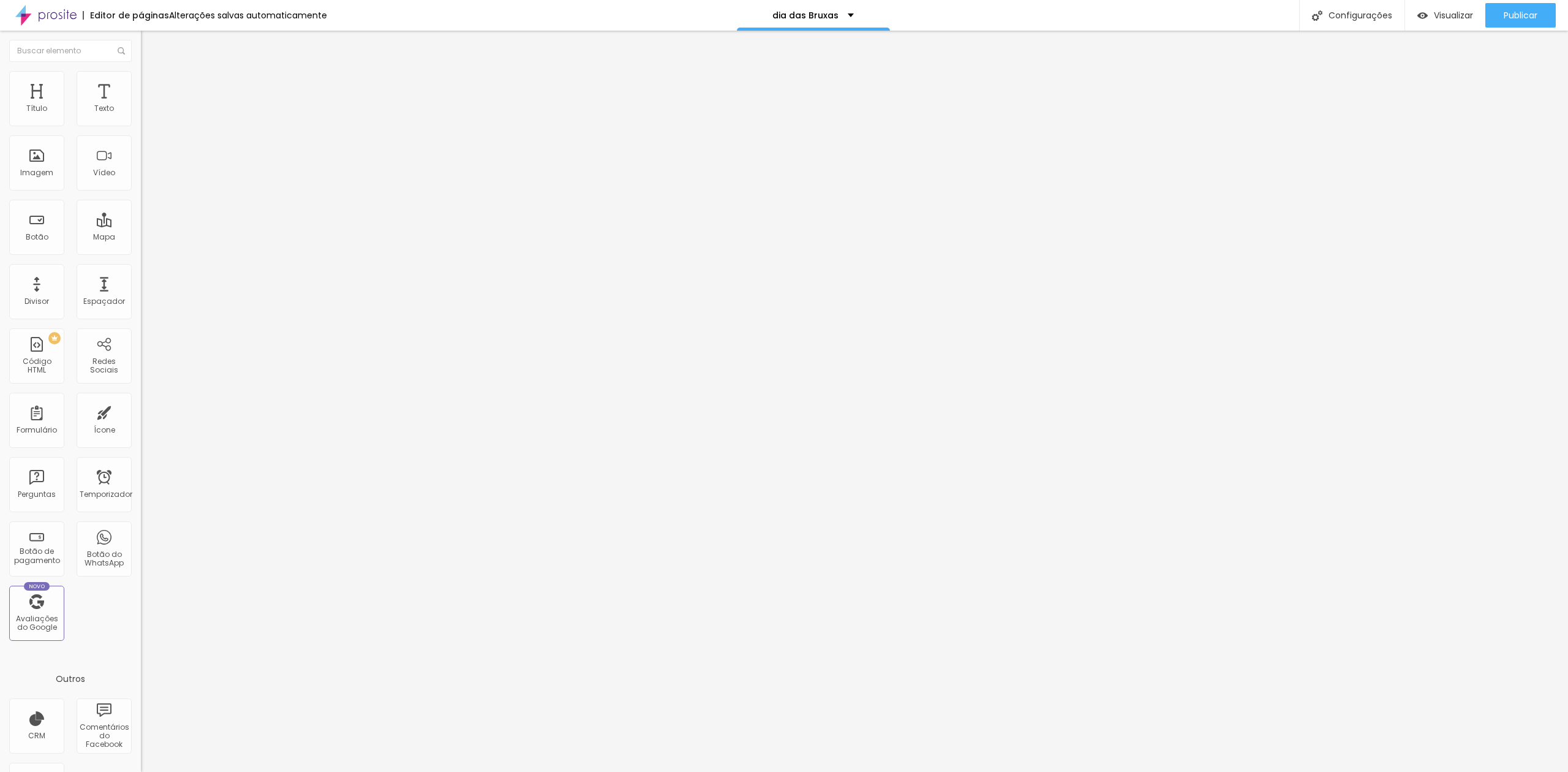
click at [1517, 26] on div "Publicar" at bounding box center [1521, 16] width 34 height 24
